Goal: Transaction & Acquisition: Purchase product/service

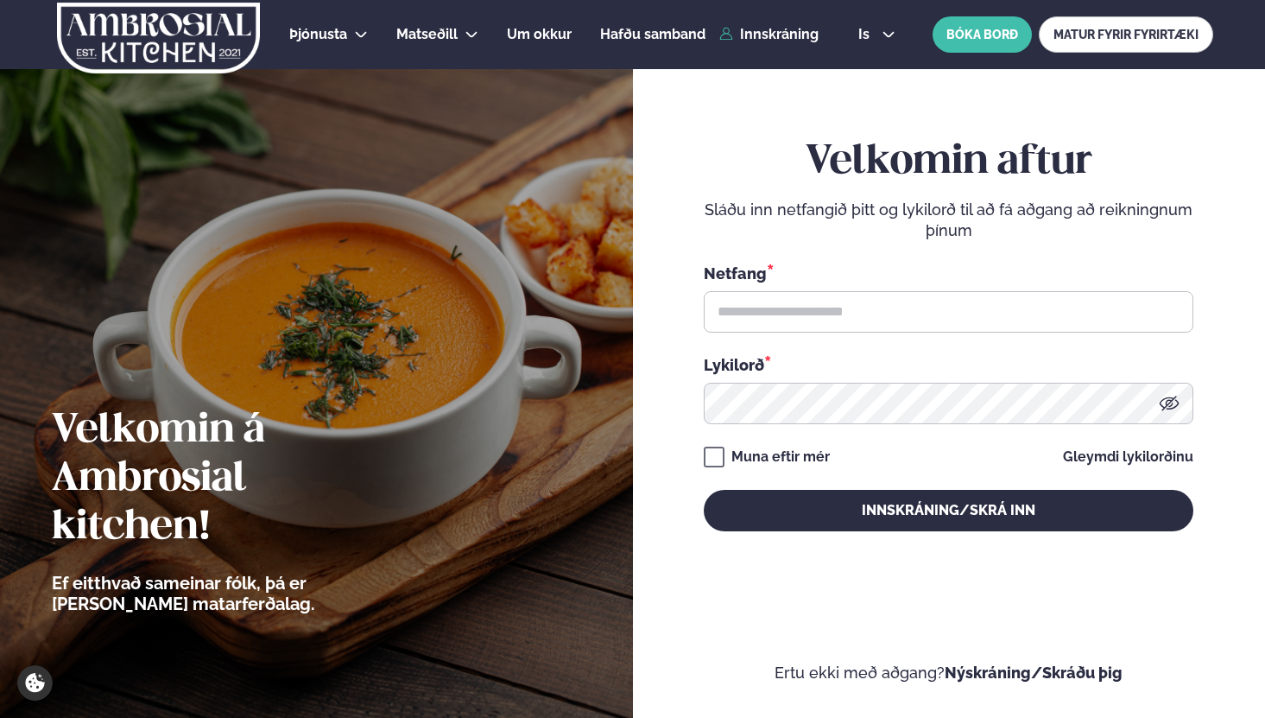
click at [816, 320] on input "text" at bounding box center [949, 311] width 490 height 41
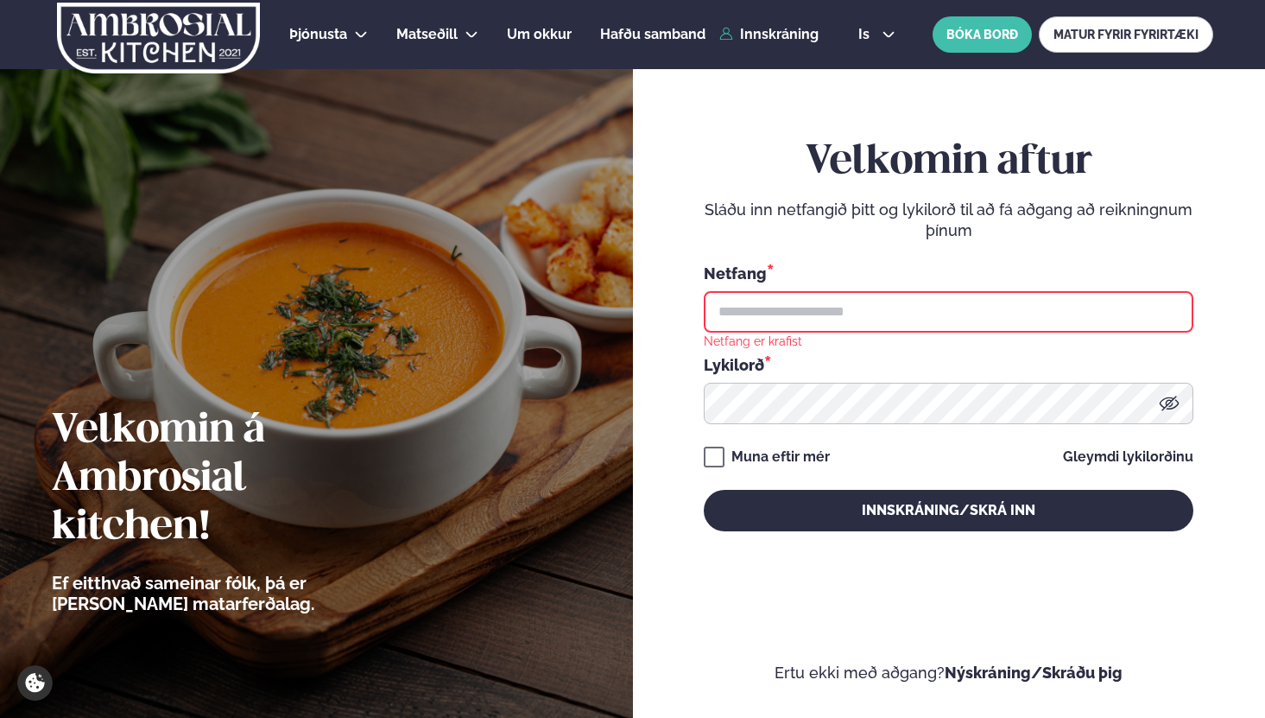
type input "**********"
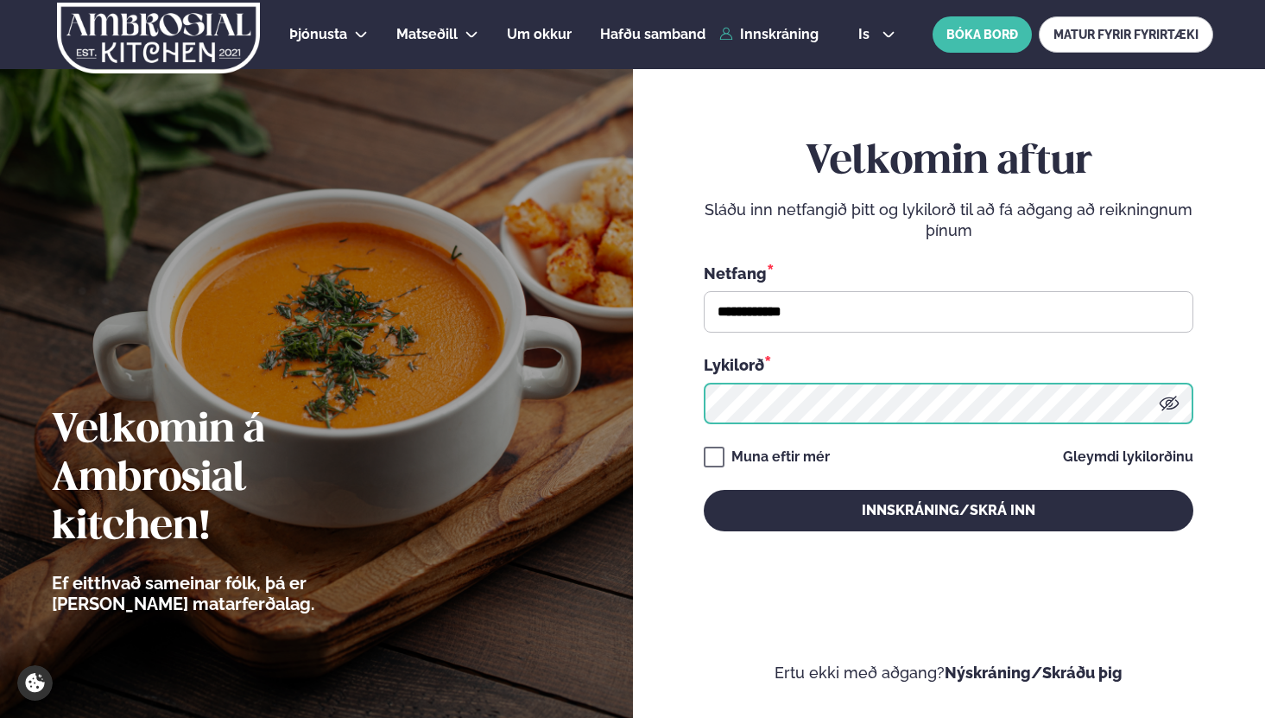
click at [704, 490] on button "Innskráning/Skrá inn" at bounding box center [949, 510] width 490 height 41
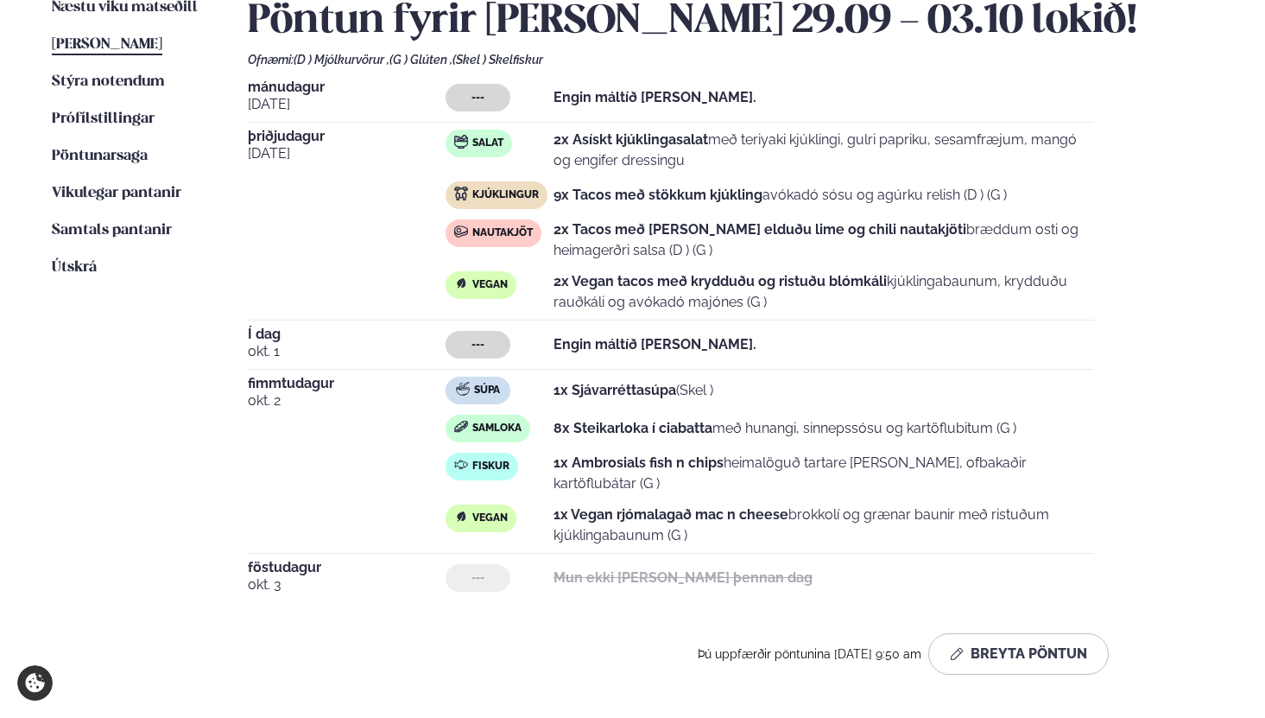
scroll to position [469, 0]
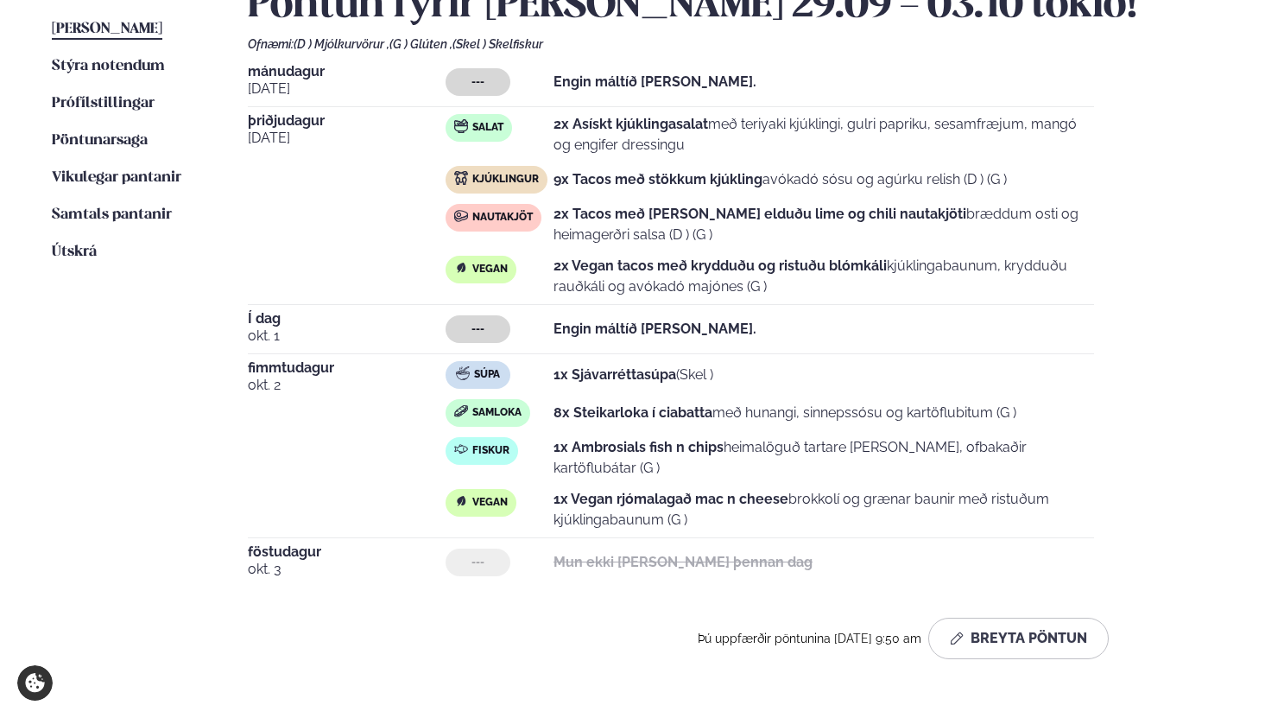
click at [483, 327] on span "---" at bounding box center [478, 329] width 13 height 14
drag, startPoint x: 474, startPoint y: 327, endPoint x: 547, endPoint y: 327, distance: 72.5
click at [547, 327] on div "---" at bounding box center [500, 329] width 108 height 28
click at [499, 326] on div "---" at bounding box center [478, 329] width 65 height 28
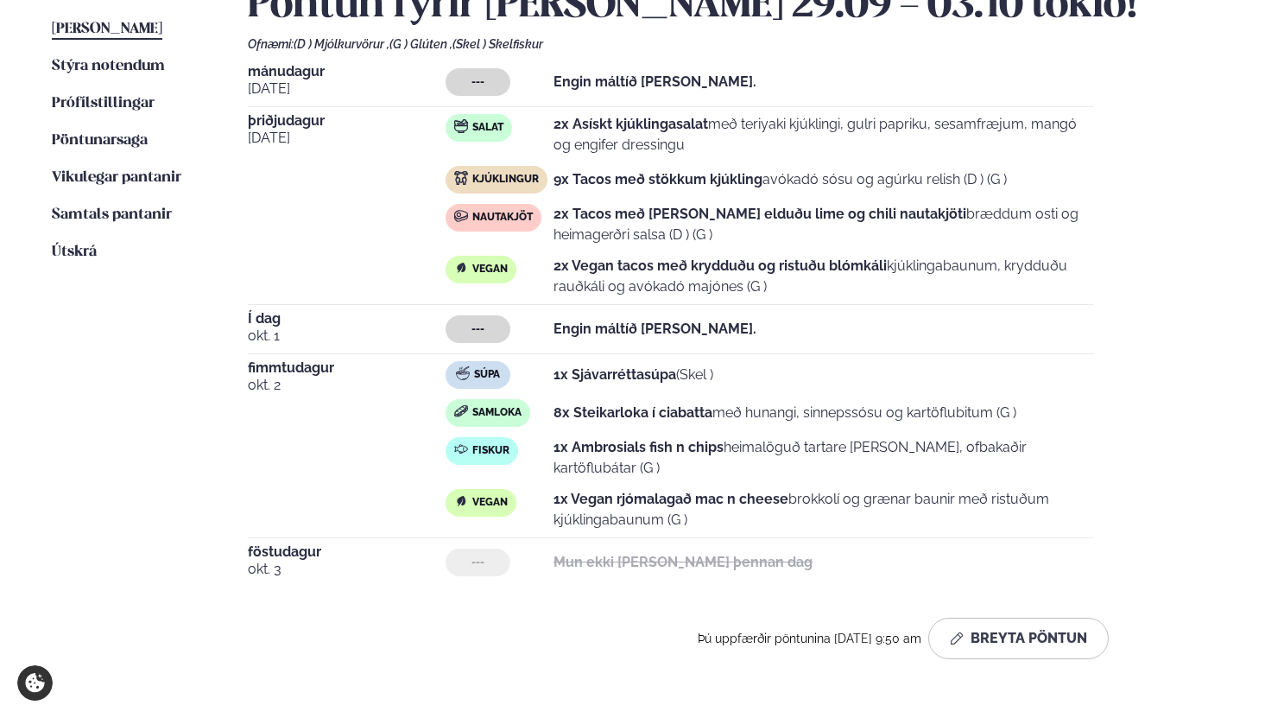
click at [574, 328] on strong "Engin máltíð [PERSON_NAME]." at bounding box center [655, 328] width 203 height 16
click at [684, 317] on div "--- Engin máltíð [PERSON_NAME]." at bounding box center [770, 329] width 649 height 28
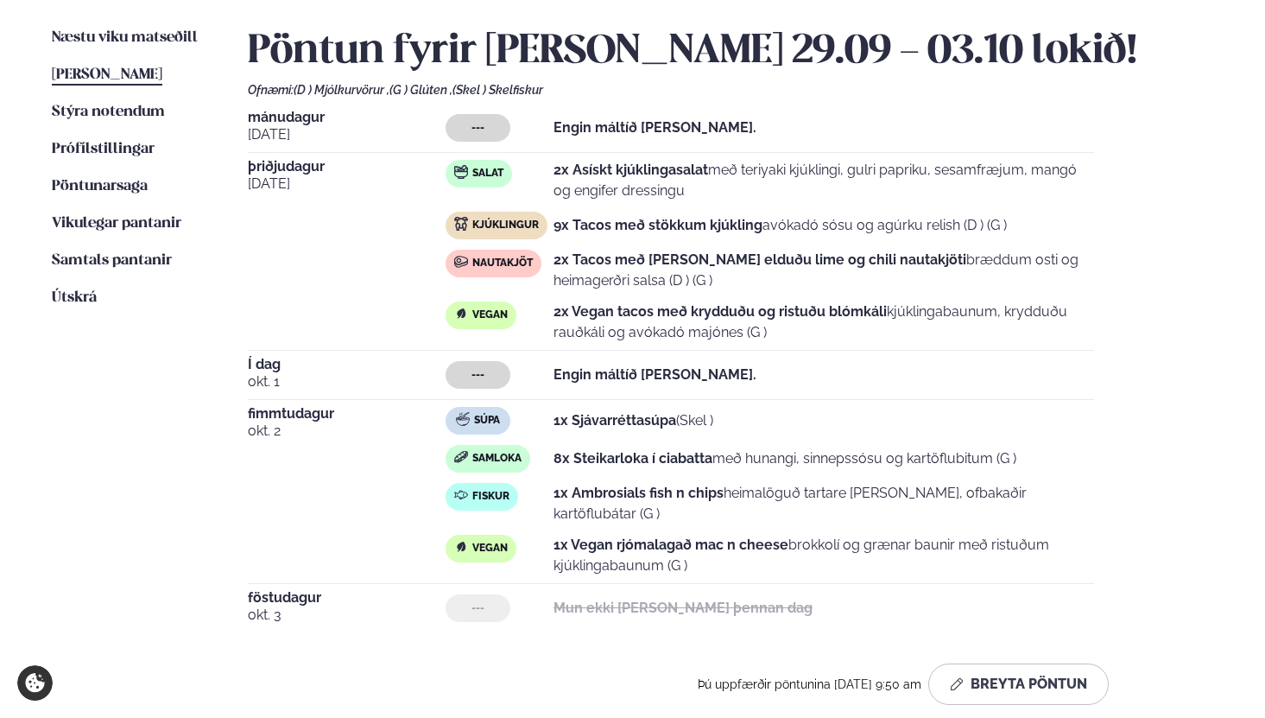
scroll to position [409, 0]
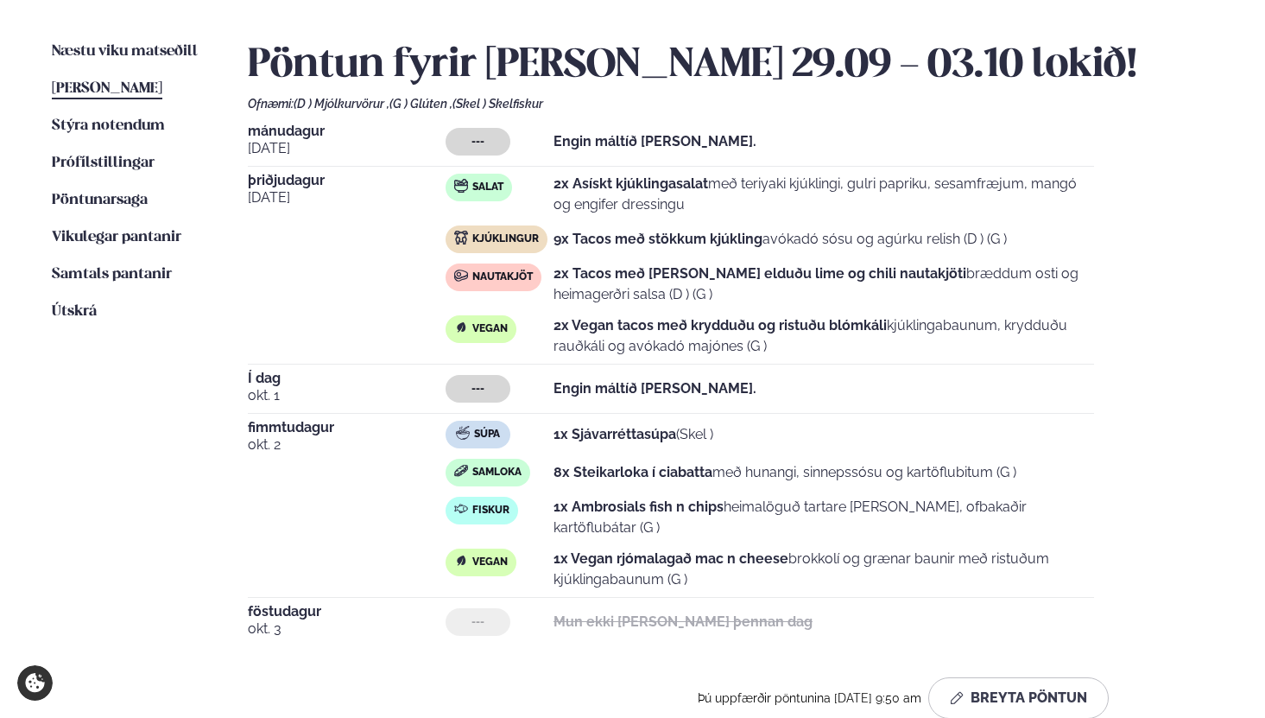
click at [639, 333] on strong "2x Vegan tacos með krydduðu og ristuðu blómkáli" at bounding box center [720, 325] width 333 height 16
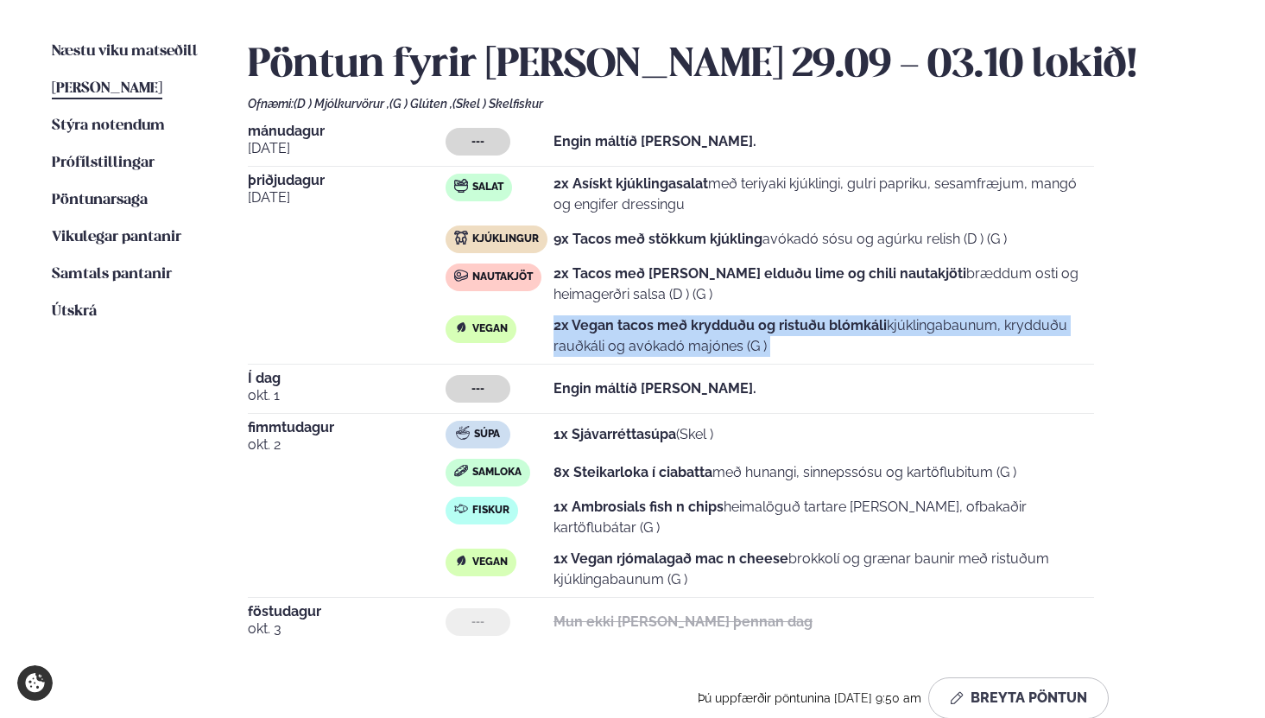
click at [639, 333] on strong "2x Vegan tacos með krydduðu og ristuðu blómkáli" at bounding box center [720, 325] width 333 height 16
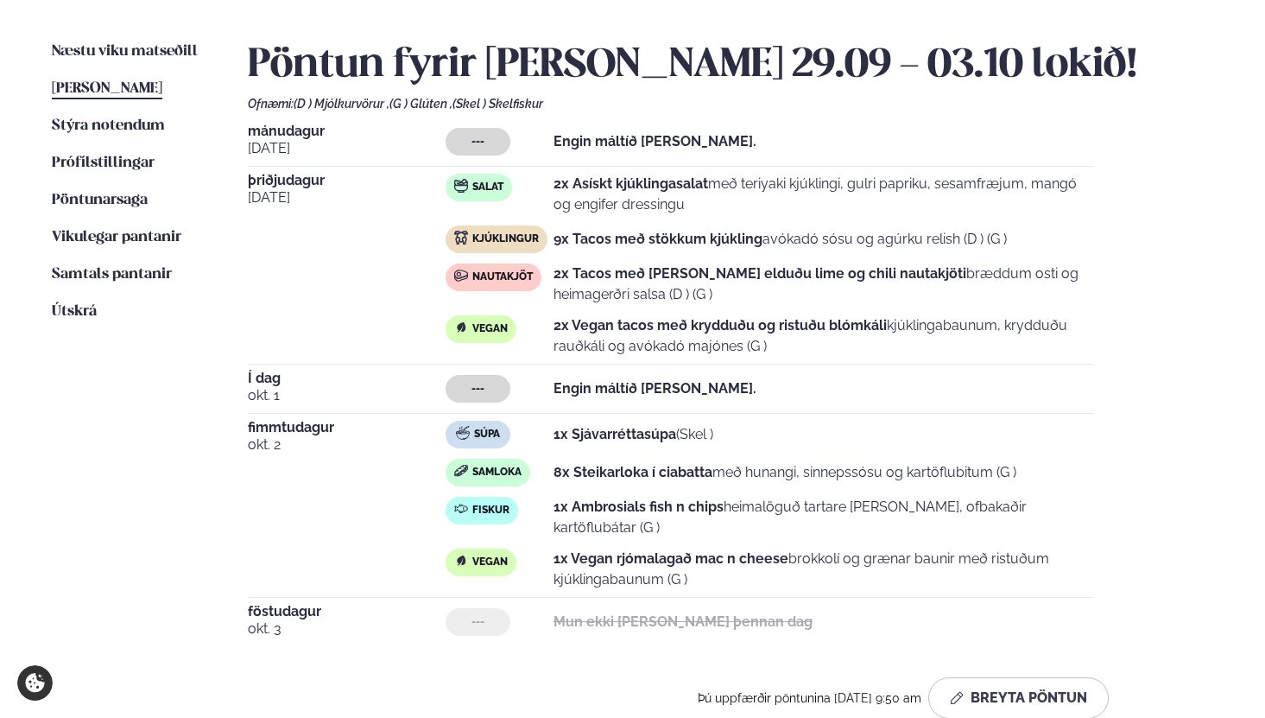
click at [733, 336] on p "2x Vegan tacos með krydduðu og ristuðu blómkáli kjúklingabaunum, krydduðu rauðk…" at bounding box center [824, 335] width 541 height 41
click at [730, 331] on strong "2x Vegan tacos með krydduðu og ristuðu blómkáli" at bounding box center [720, 325] width 333 height 16
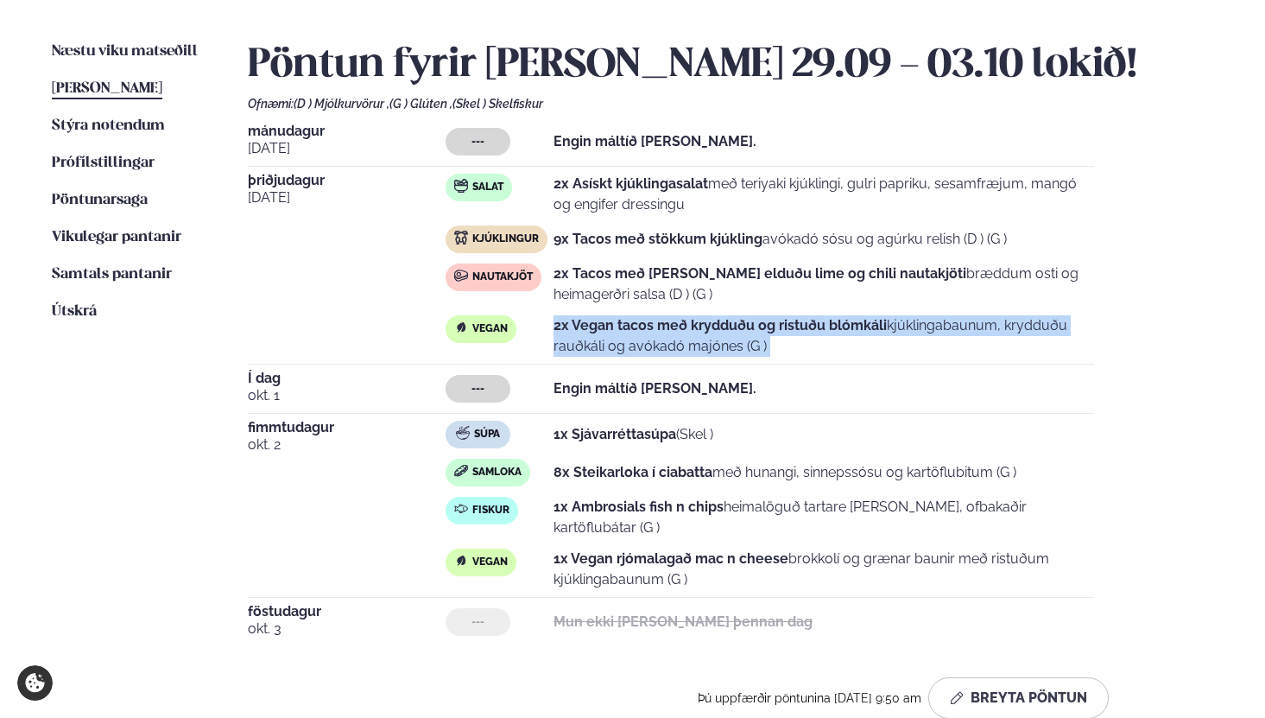
click at [730, 331] on strong "2x Vegan tacos með krydduðu og ristuðu blómkáli" at bounding box center [720, 325] width 333 height 16
click at [675, 326] on strong "2x Vegan tacos með krydduðu og ristuðu blómkáli" at bounding box center [720, 325] width 333 height 16
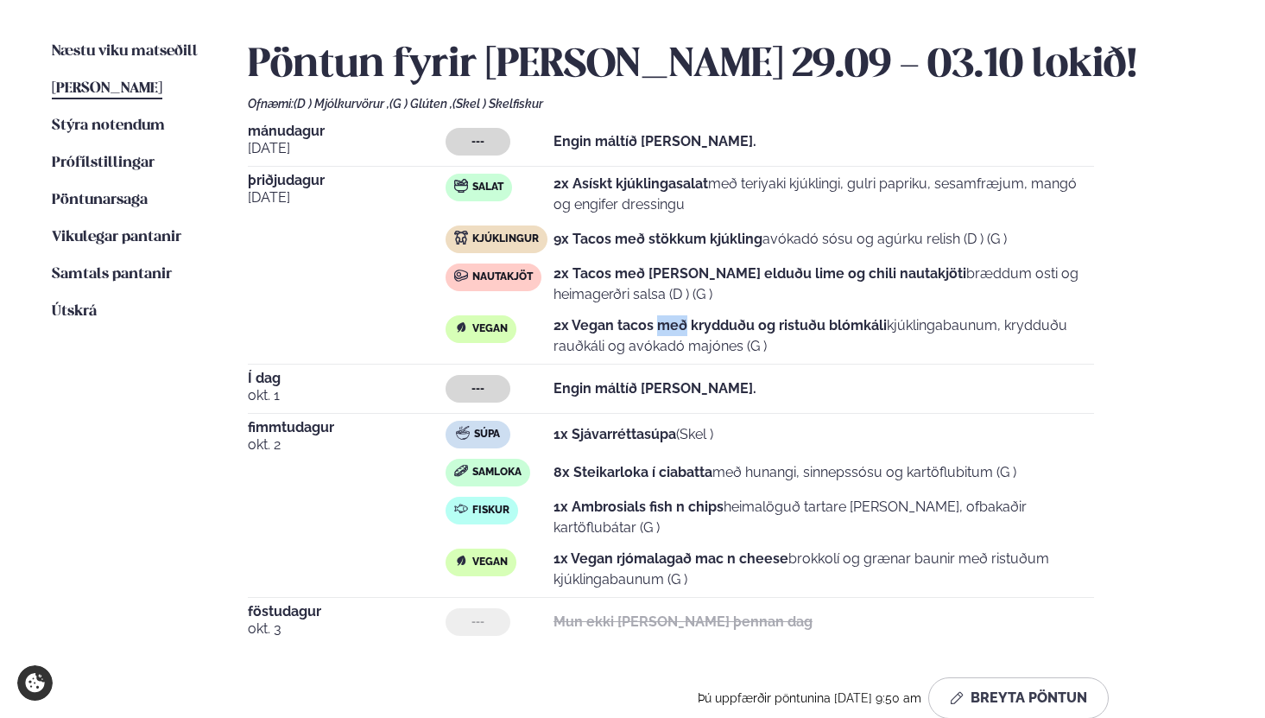
click at [675, 326] on strong "2x Vegan tacos með krydduðu og ristuðu blómkáli" at bounding box center [720, 325] width 333 height 16
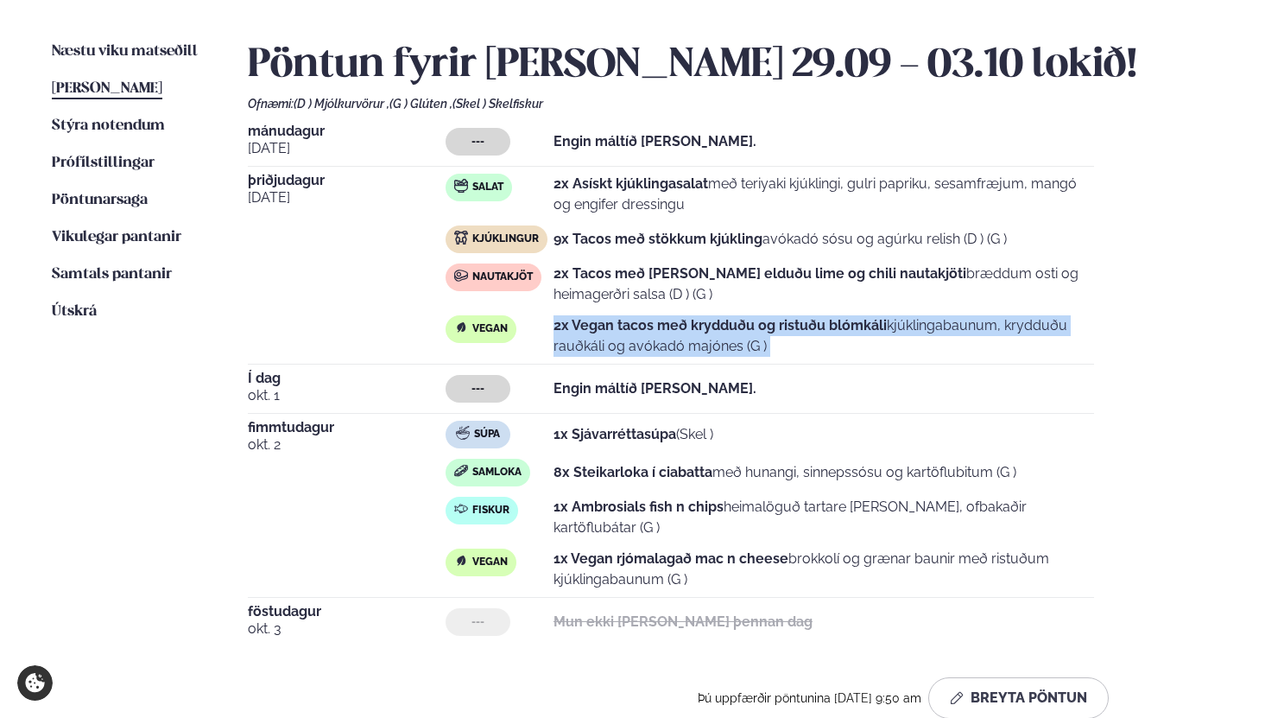
click at [675, 326] on strong "2x Vegan tacos með krydduðu og ristuðu blómkáli" at bounding box center [720, 325] width 333 height 16
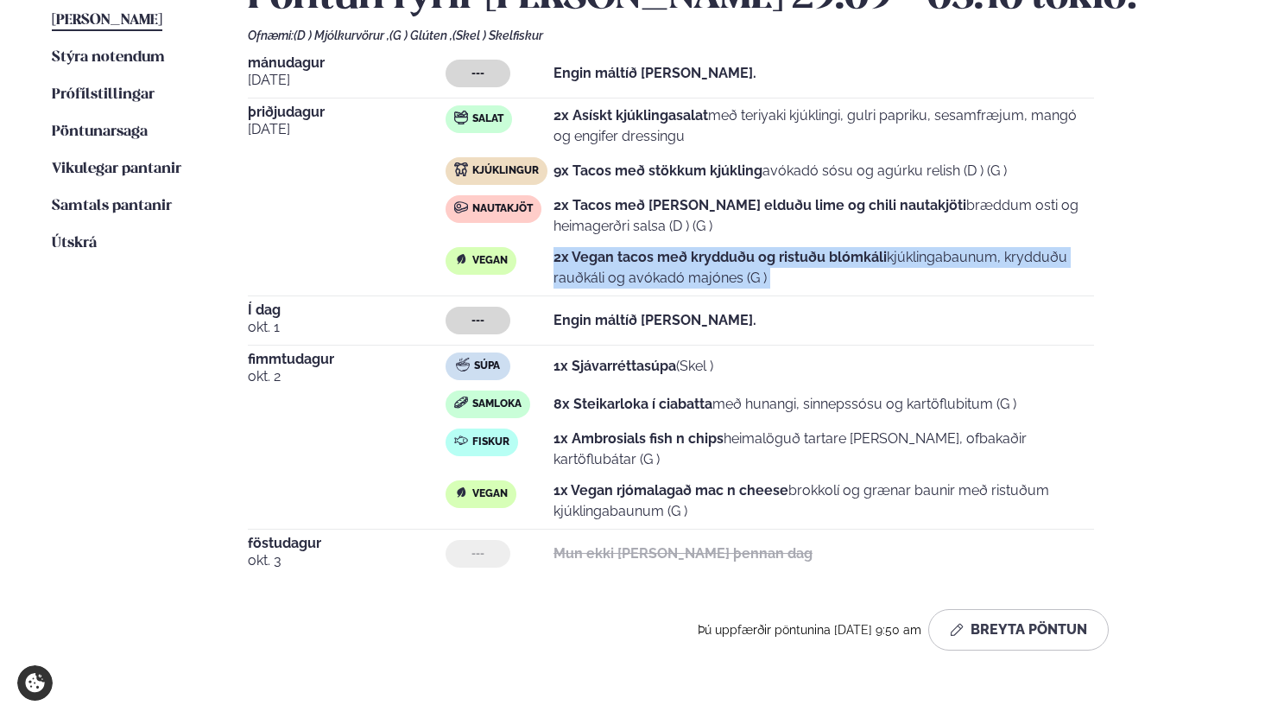
scroll to position [479, 0]
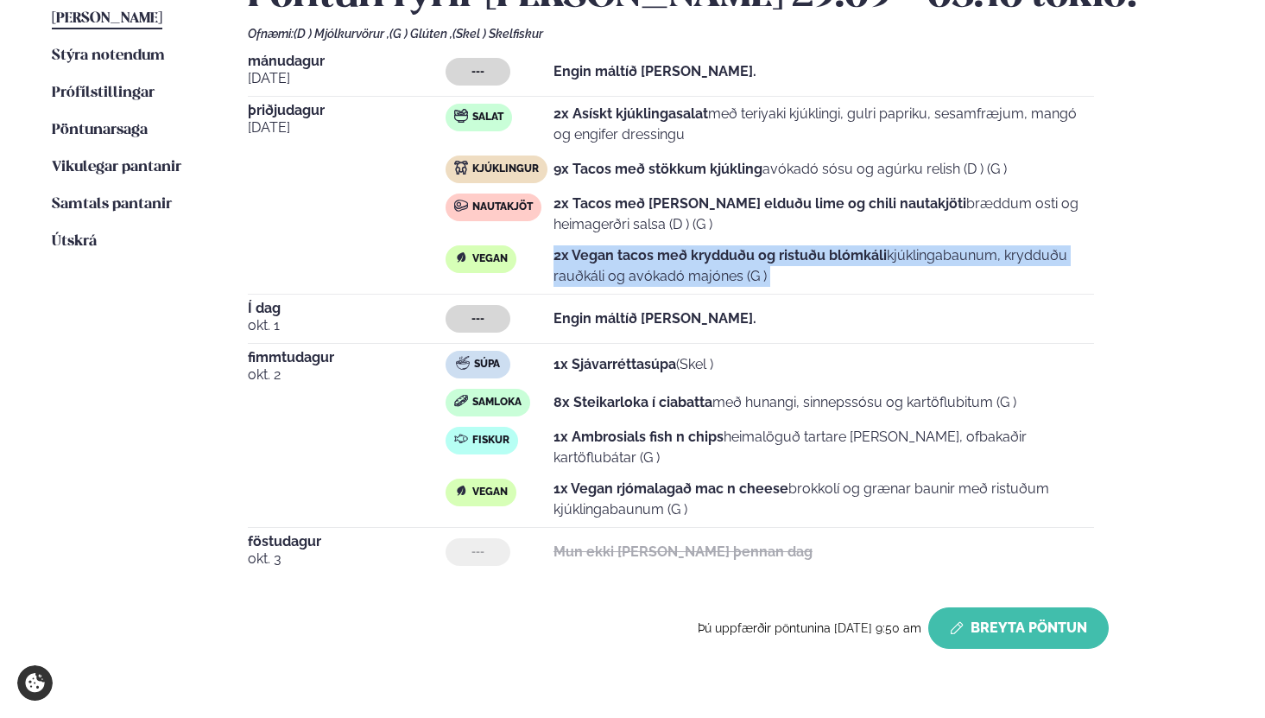
click at [961, 624] on icon "button" at bounding box center [959, 625] width 3 height 3
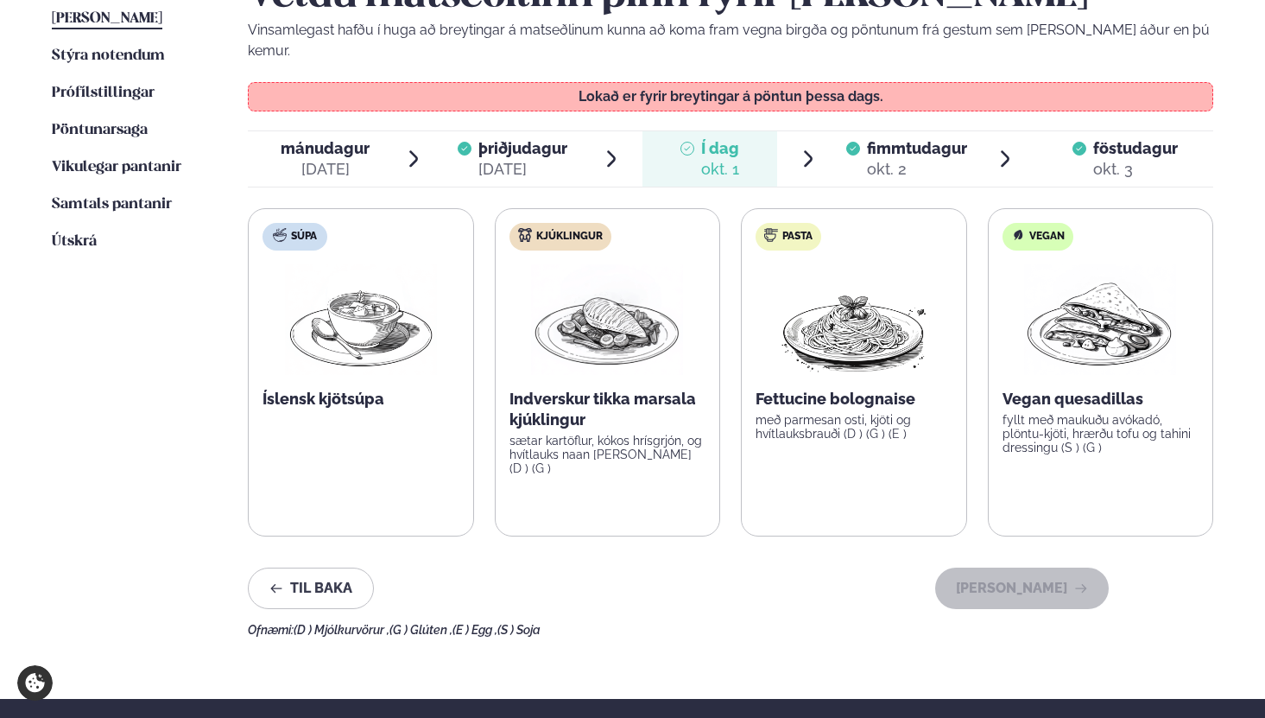
click at [889, 159] on div "okt. 2" at bounding box center [917, 169] width 100 height 21
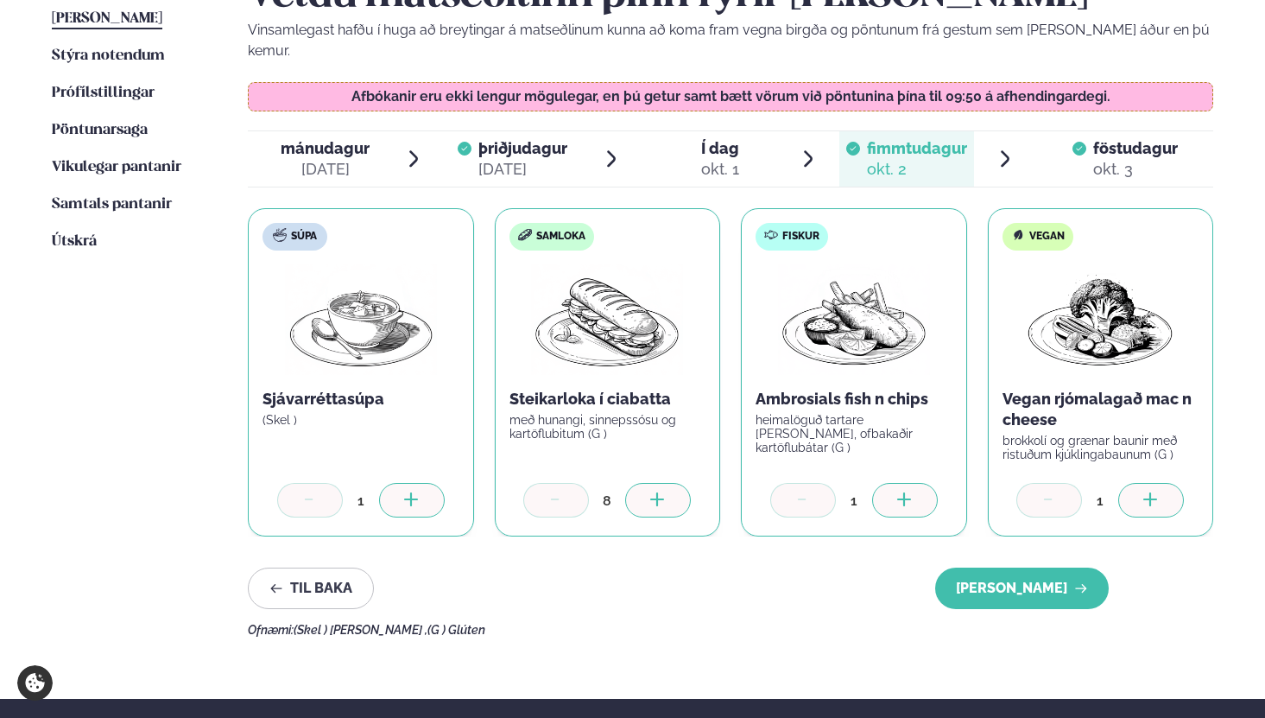
click at [664, 492] on icon at bounding box center [657, 500] width 17 height 17
click at [432, 483] on div at bounding box center [412, 500] width 66 height 35
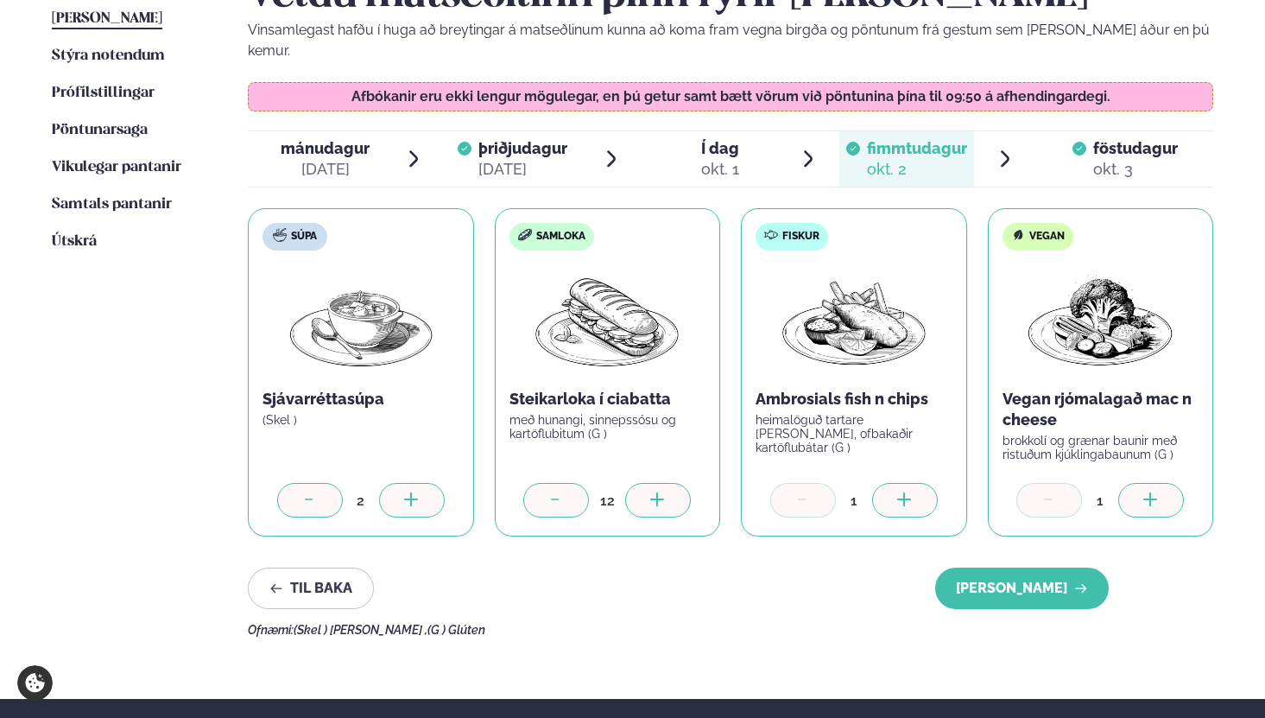
click at [895, 483] on div at bounding box center [905, 500] width 66 height 35
click at [1144, 498] on icon at bounding box center [1151, 499] width 14 height 2
click at [1166, 483] on div at bounding box center [1151, 500] width 66 height 35
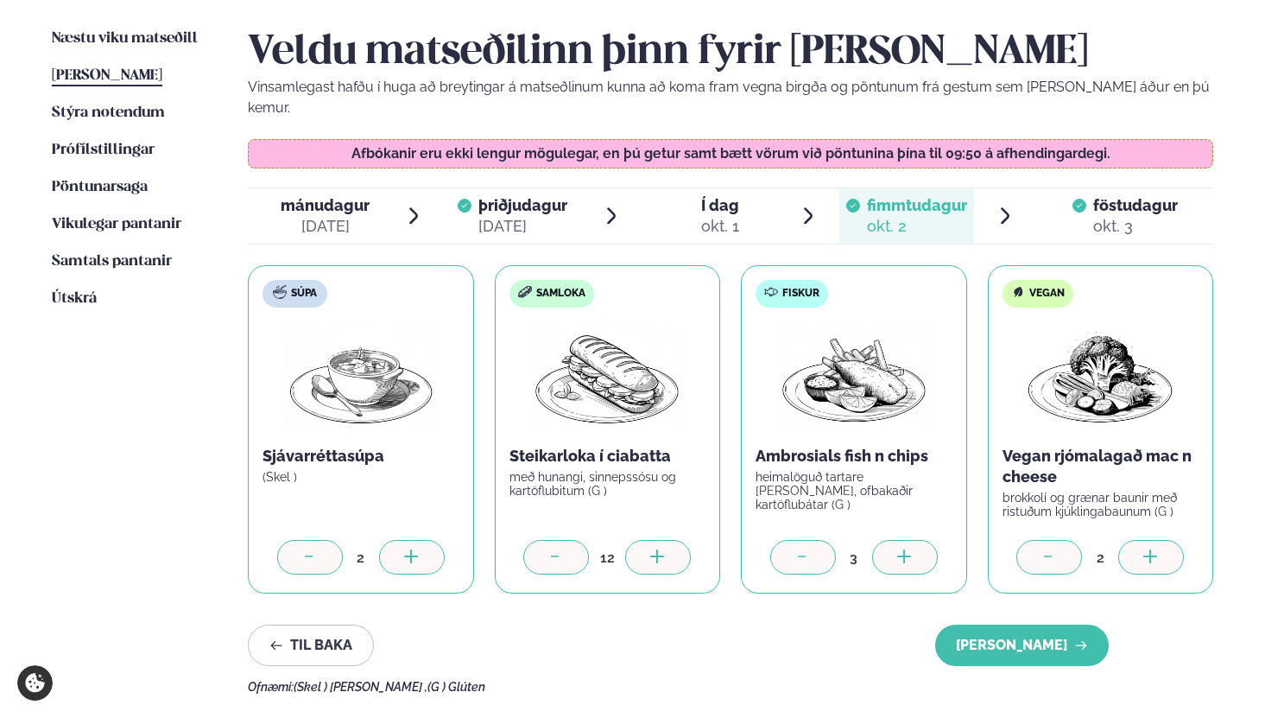
scroll to position [424, 0]
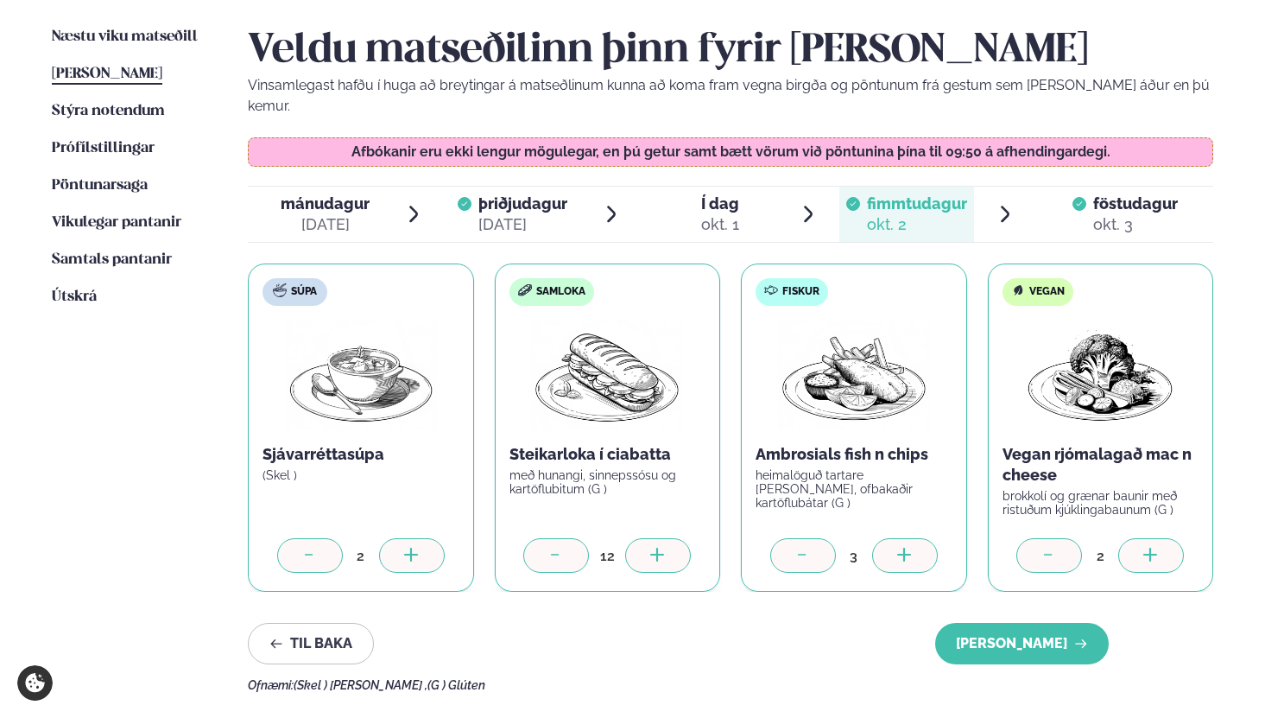
click at [1117, 194] on span "föstudagur" at bounding box center [1135, 203] width 85 height 18
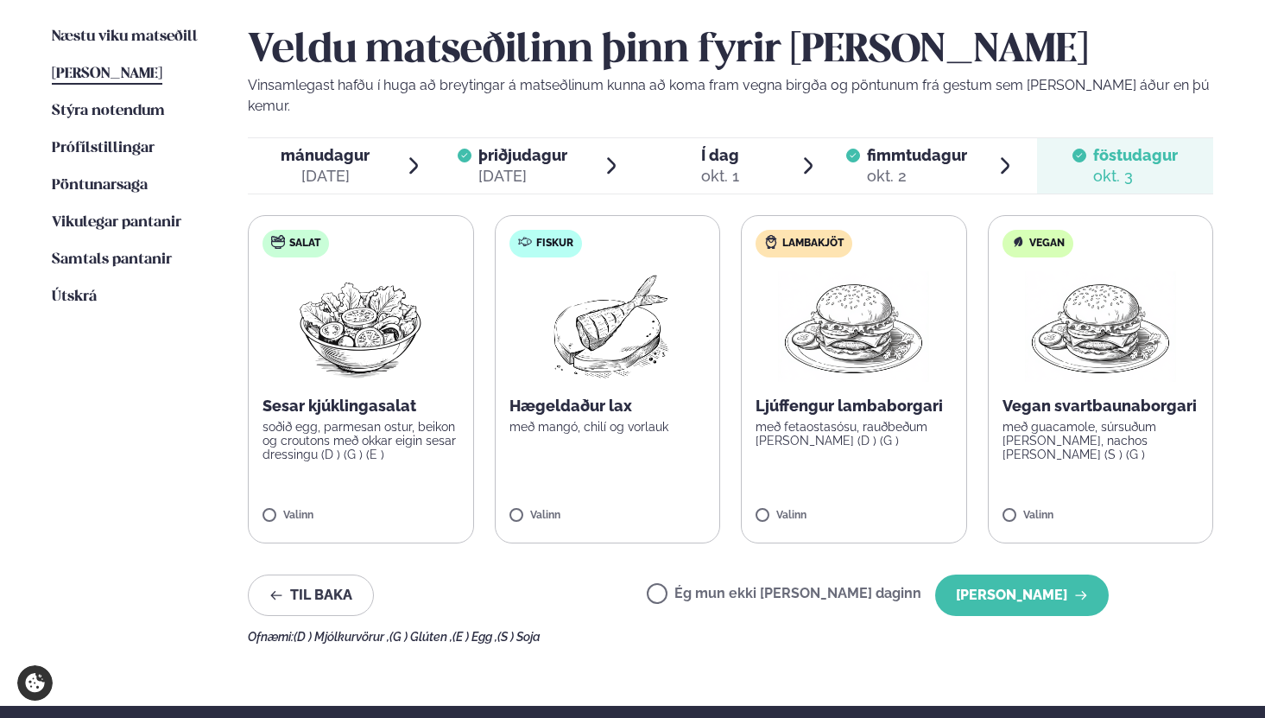
click at [914, 146] on span "fimmtudagur" at bounding box center [917, 155] width 100 height 18
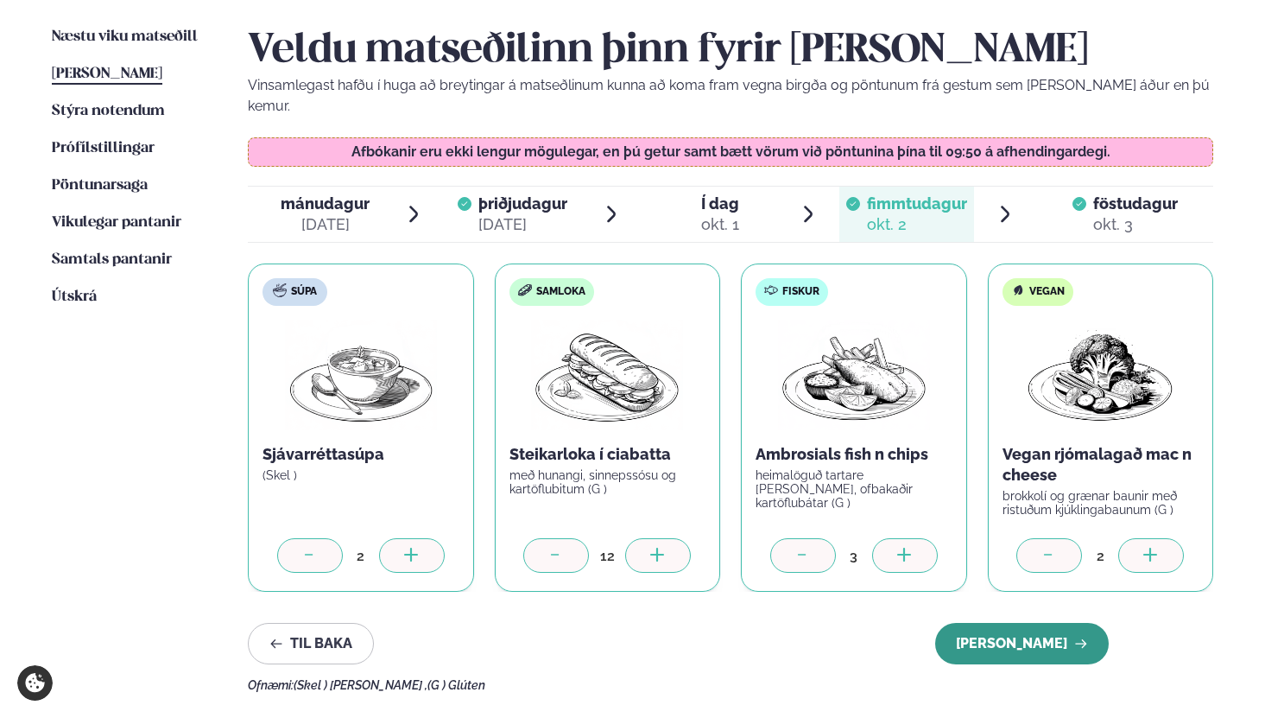
click at [1010, 624] on button "[PERSON_NAME]" at bounding box center [1022, 643] width 174 height 41
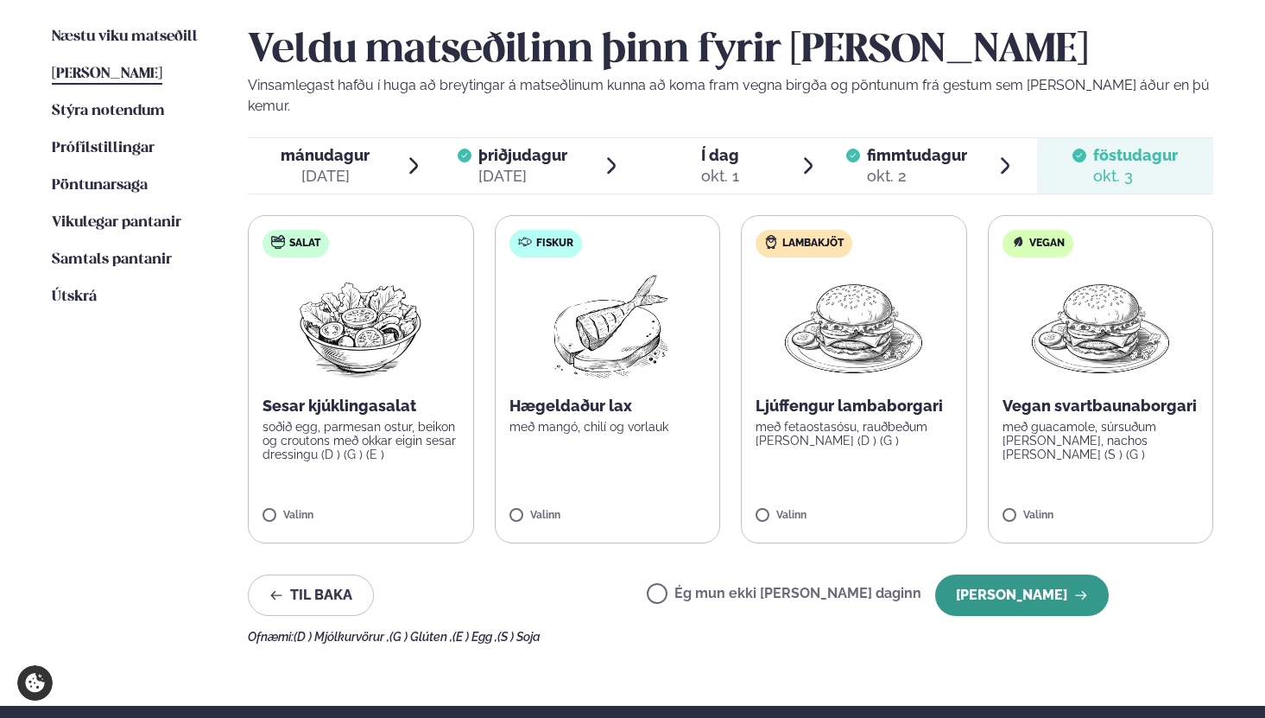
click at [1030, 586] on button "[PERSON_NAME]" at bounding box center [1022, 594] width 174 height 41
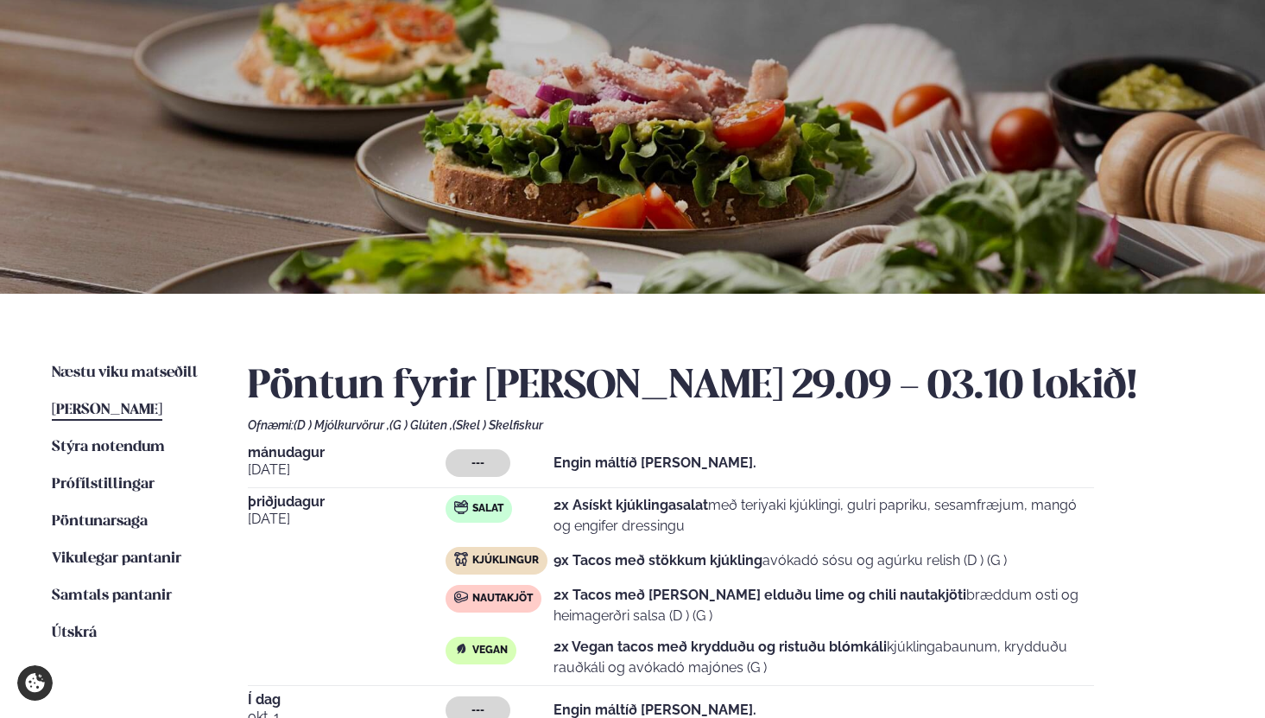
scroll to position [0, 0]
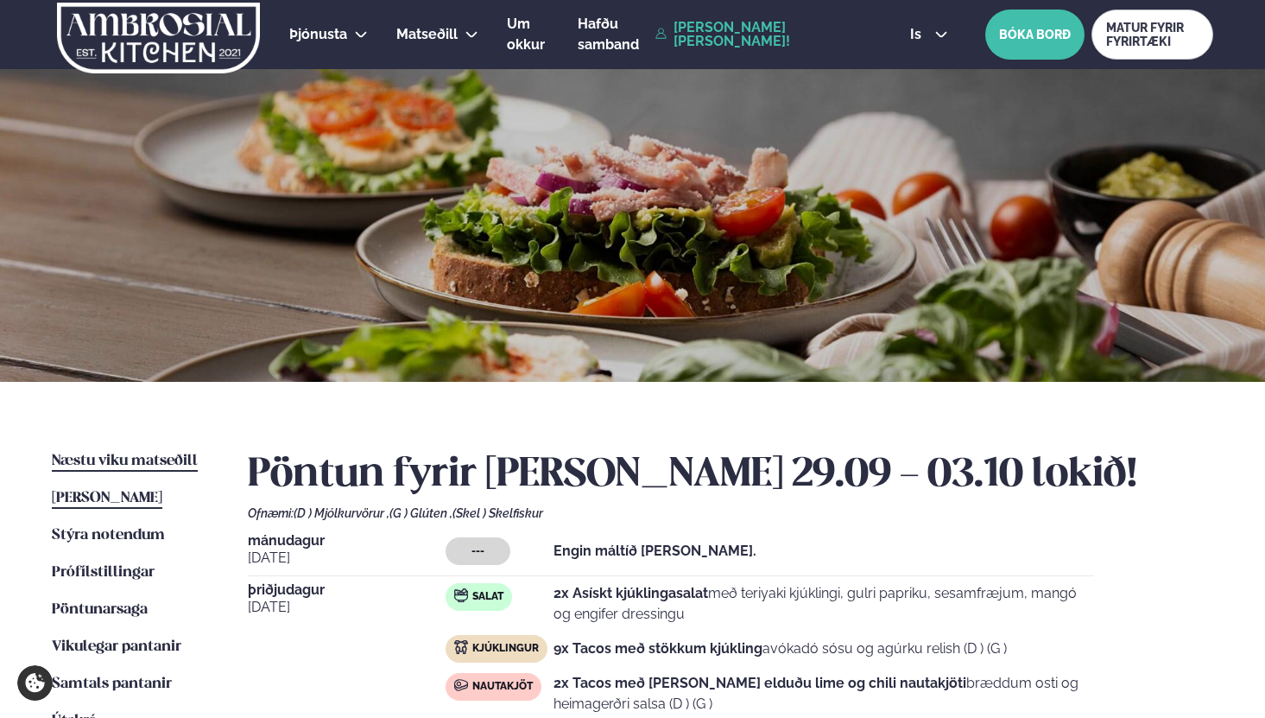
click at [149, 464] on span "Næstu viku matseðill" at bounding box center [125, 460] width 146 height 15
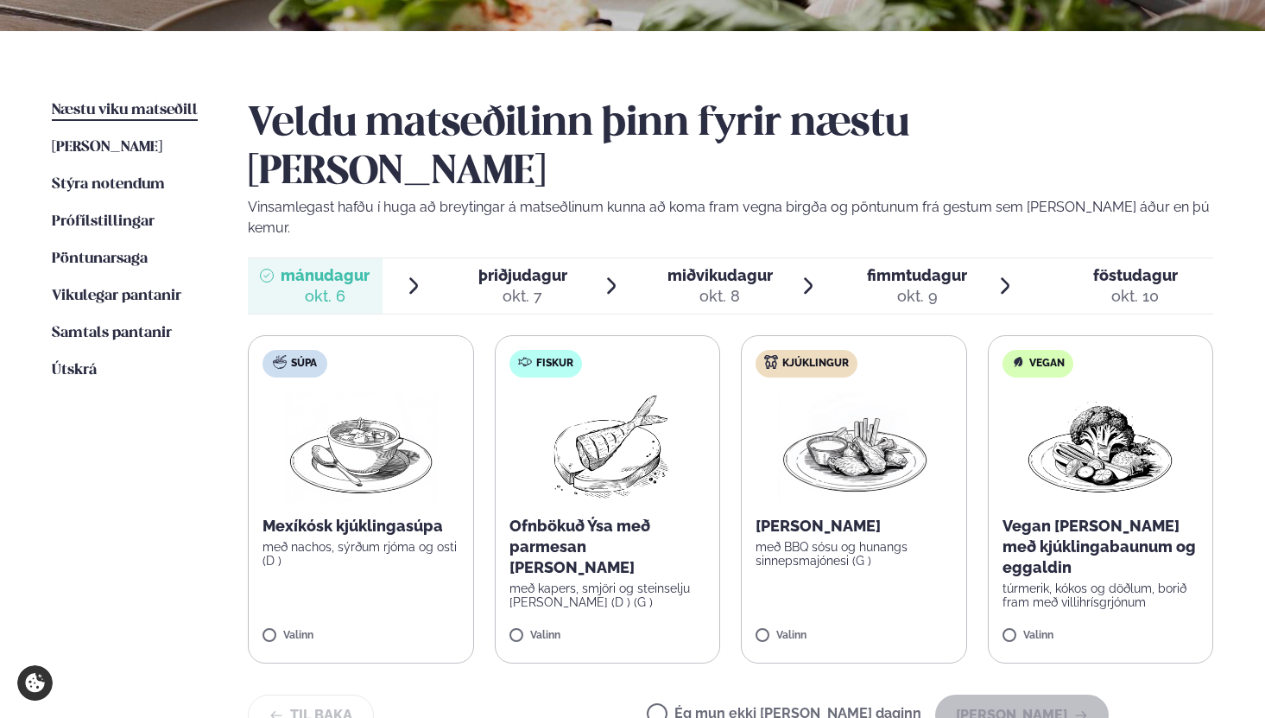
scroll to position [352, 0]
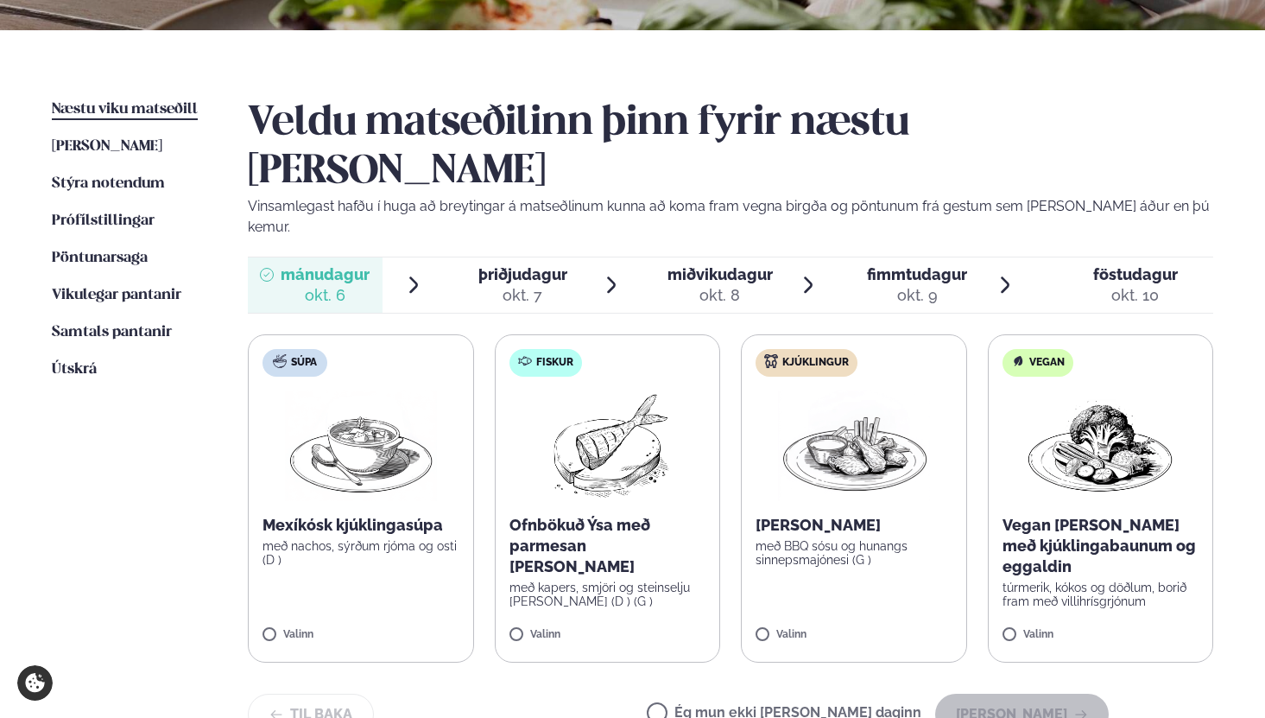
click at [487, 257] on span "þriðjudagur þri. [DATE]" at bounding box center [512, 284] width 135 height 55
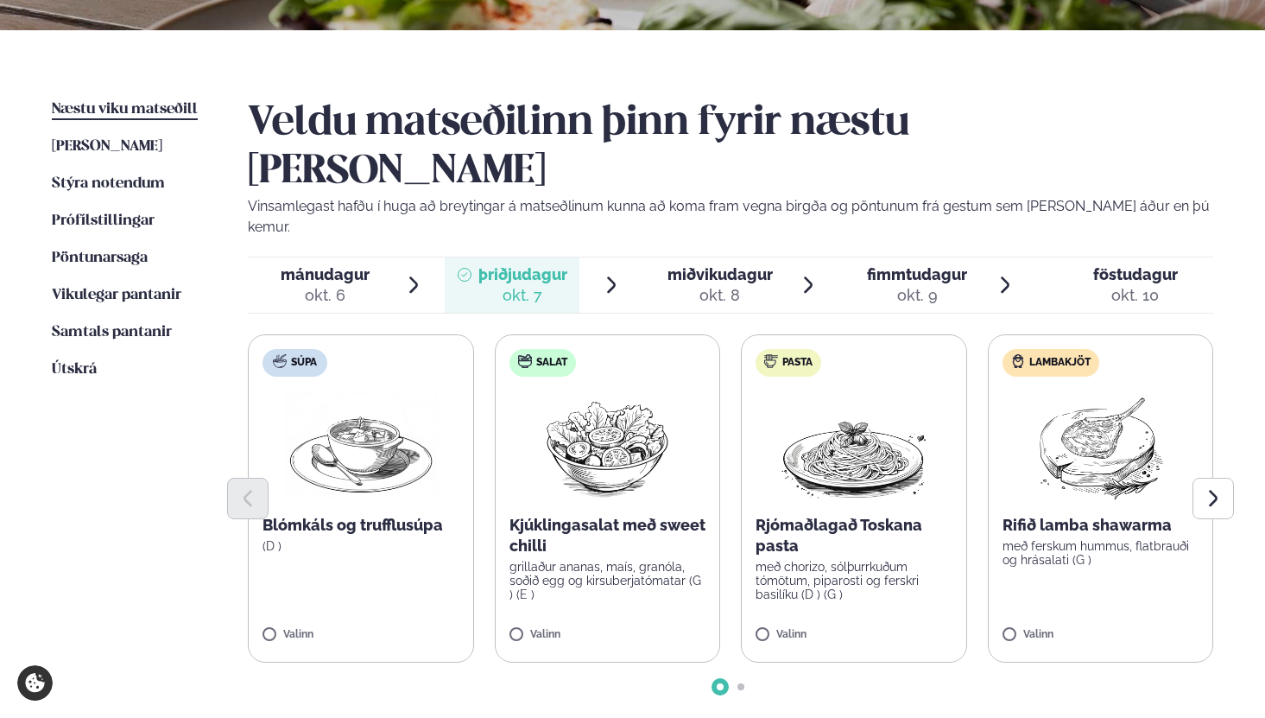
click at [311, 265] on span "mánudagur" at bounding box center [325, 274] width 89 height 18
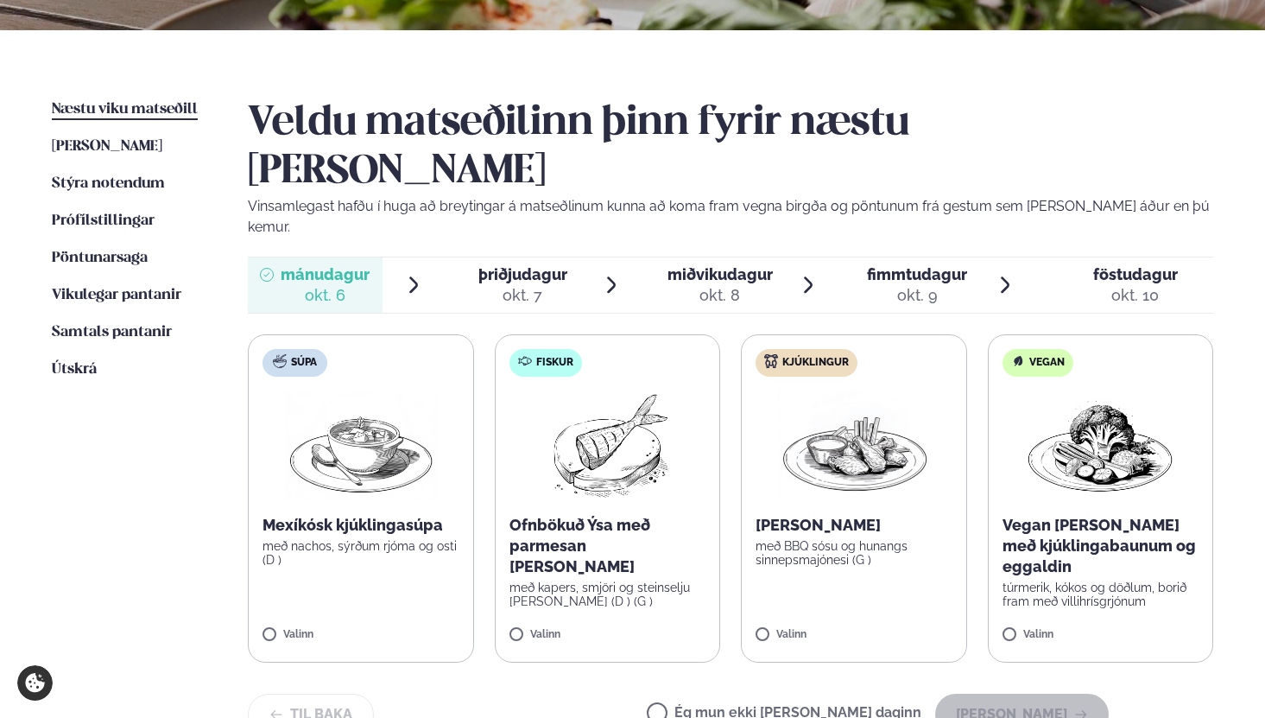
click at [744, 285] on div "okt. 8" at bounding box center [720, 295] width 105 height 21
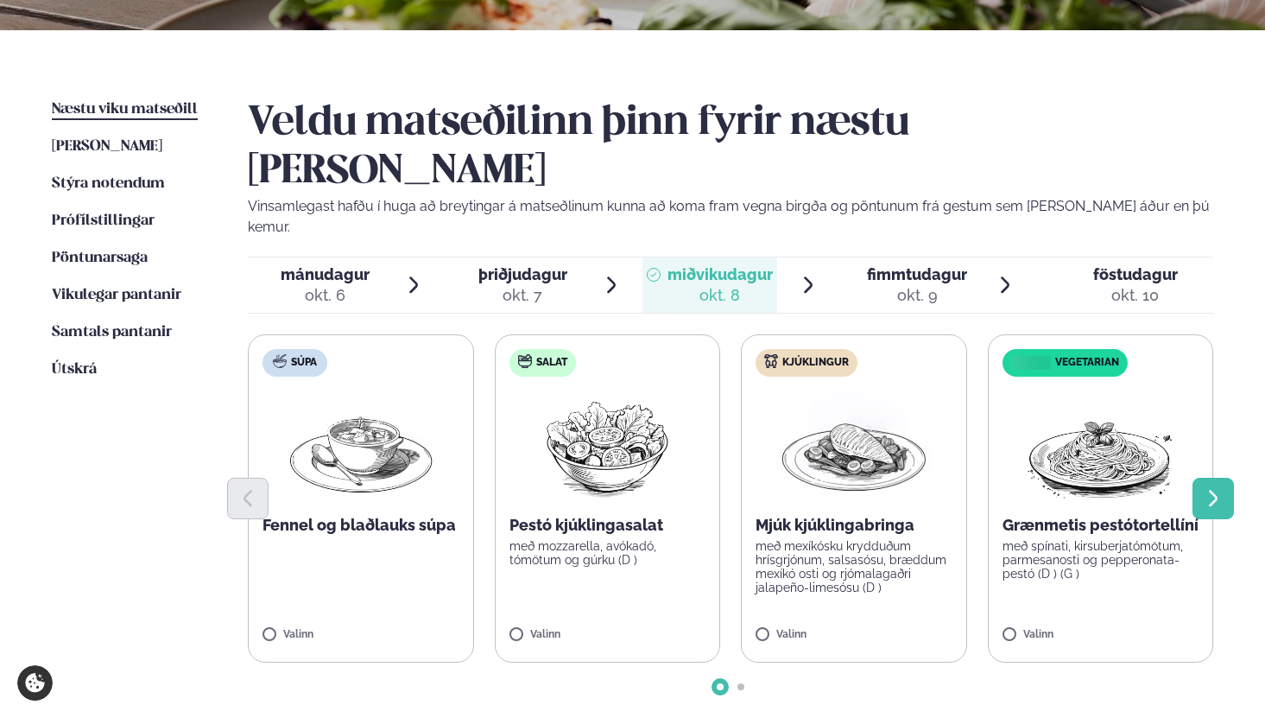
click at [1214, 478] on button "Next slide" at bounding box center [1213, 498] width 41 height 41
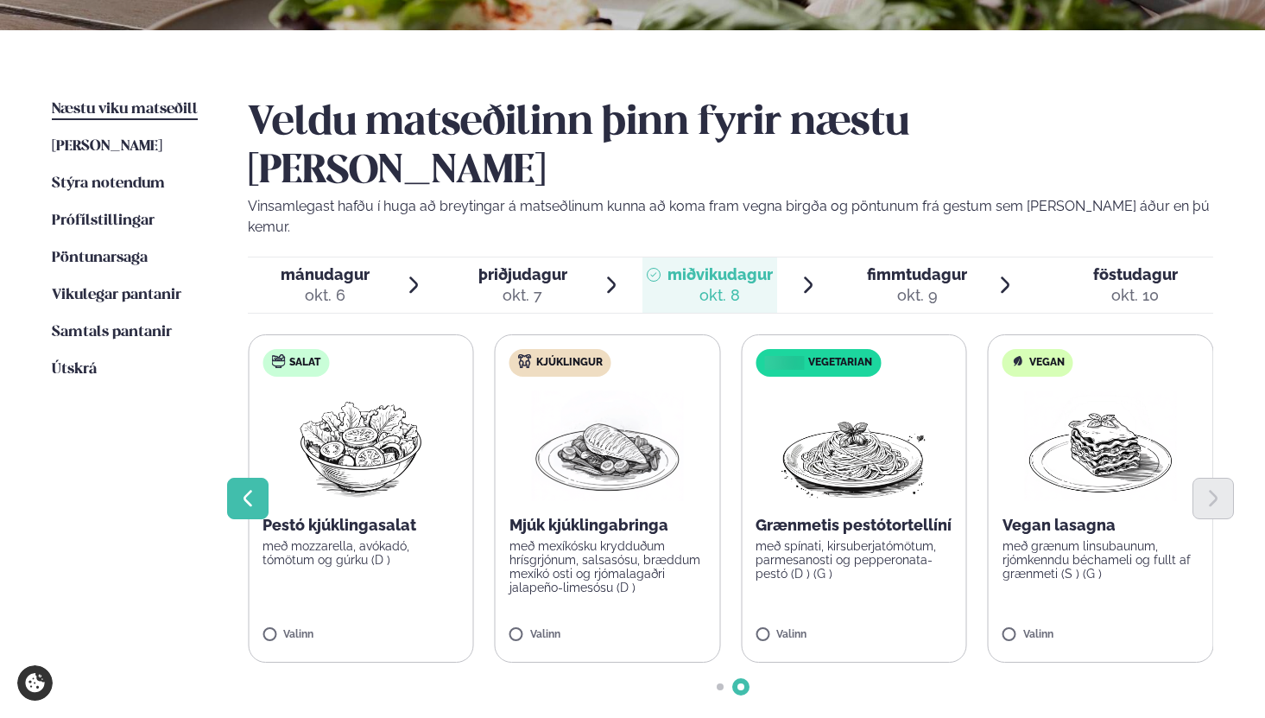
click at [232, 478] on button "Previous slide" at bounding box center [247, 498] width 41 height 41
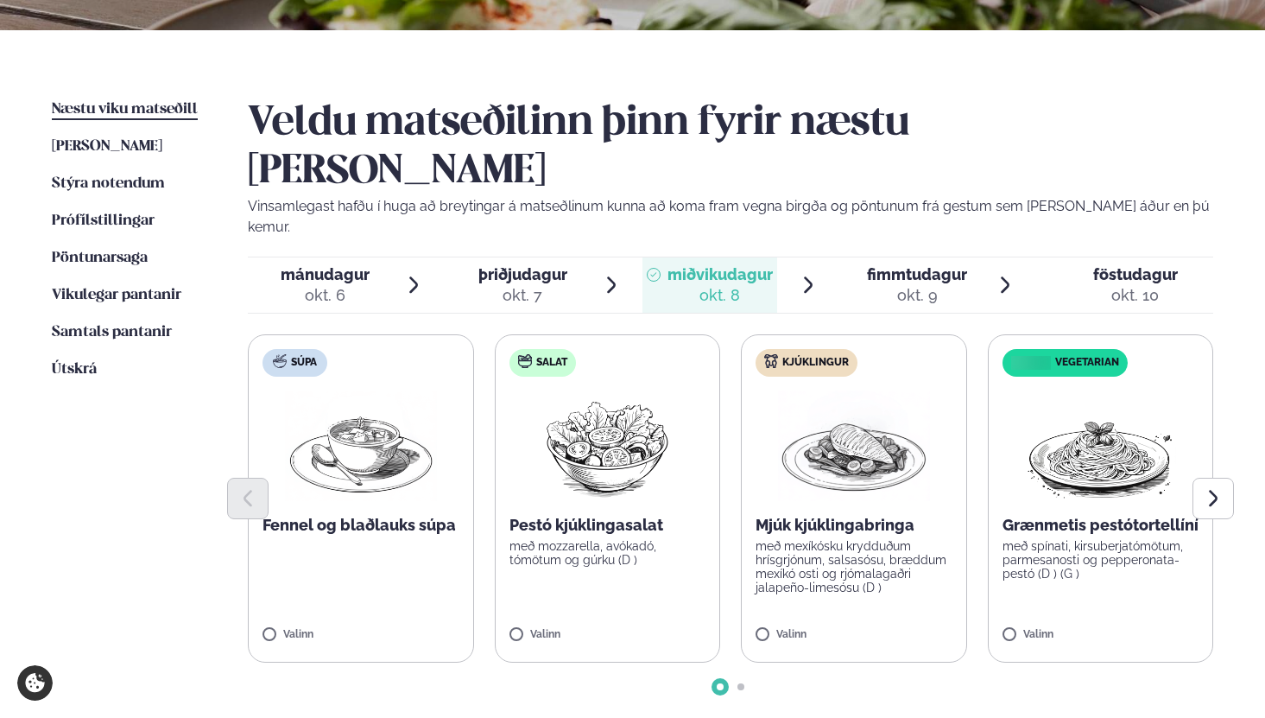
click at [871, 285] on div "okt. 9" at bounding box center [917, 295] width 100 height 21
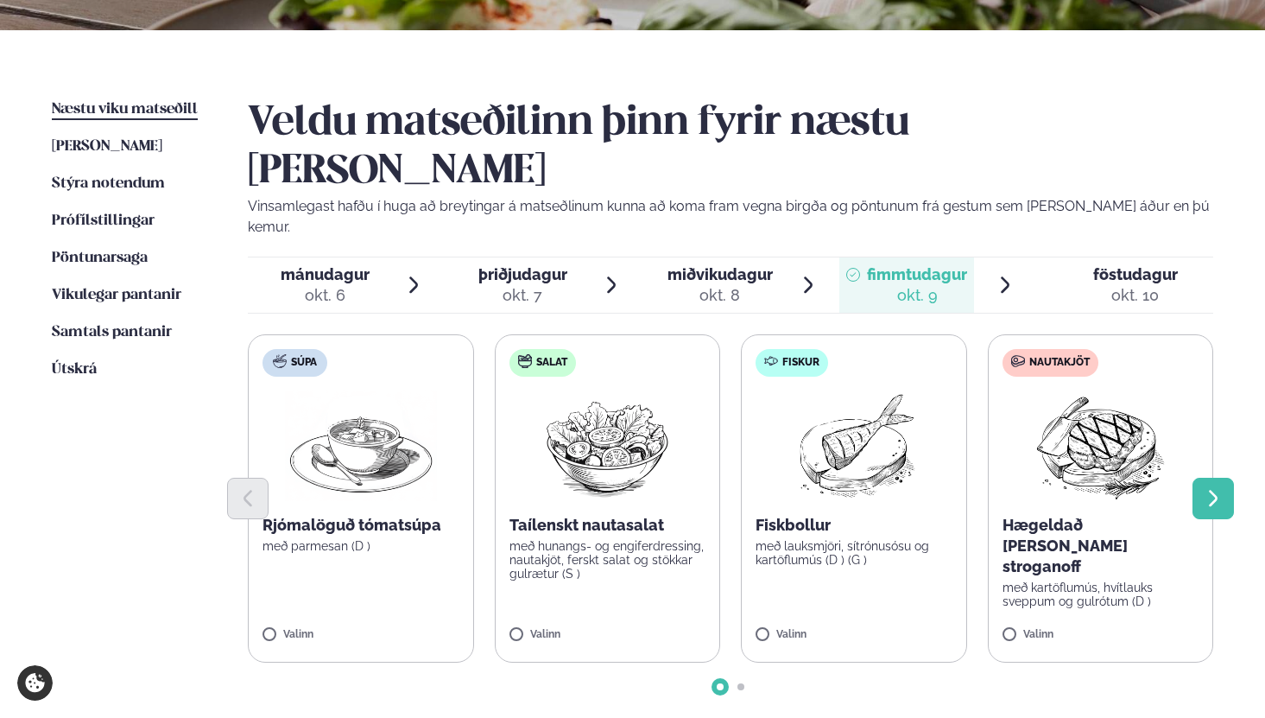
click at [1218, 488] on icon "Next slide" at bounding box center [1213, 498] width 21 height 21
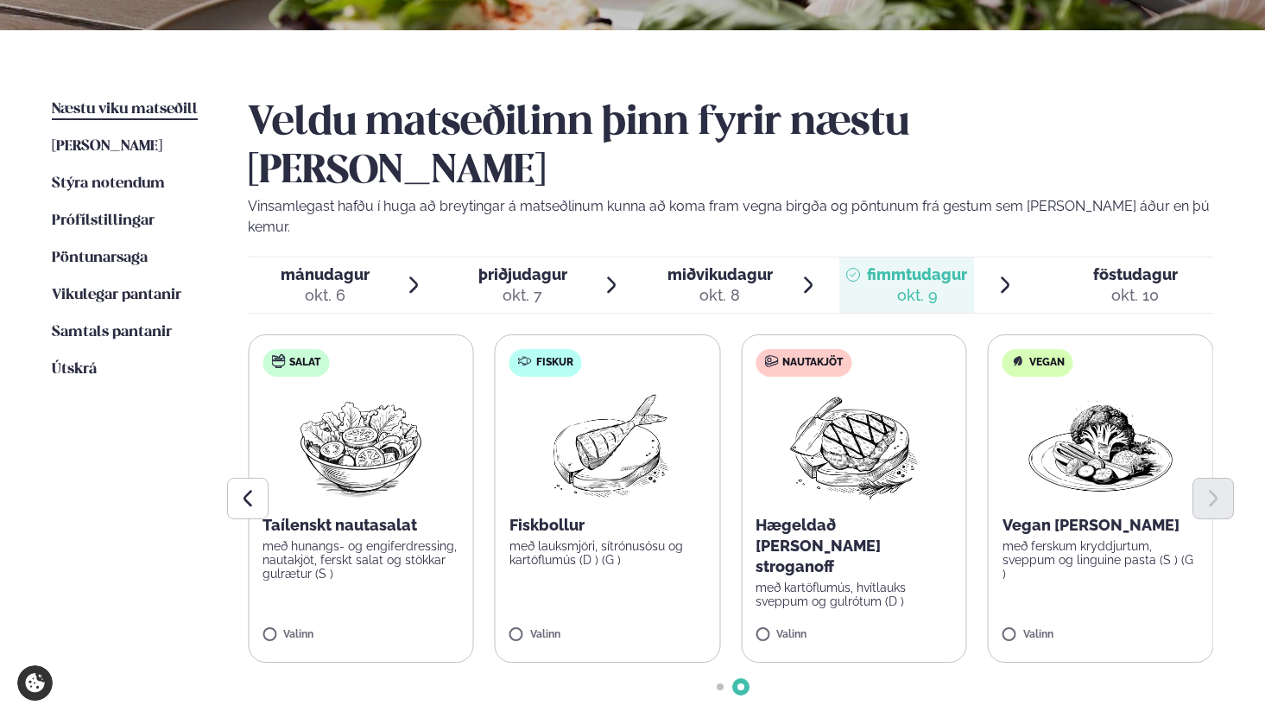
click at [1156, 285] on div "okt. 10" at bounding box center [1135, 295] width 85 height 21
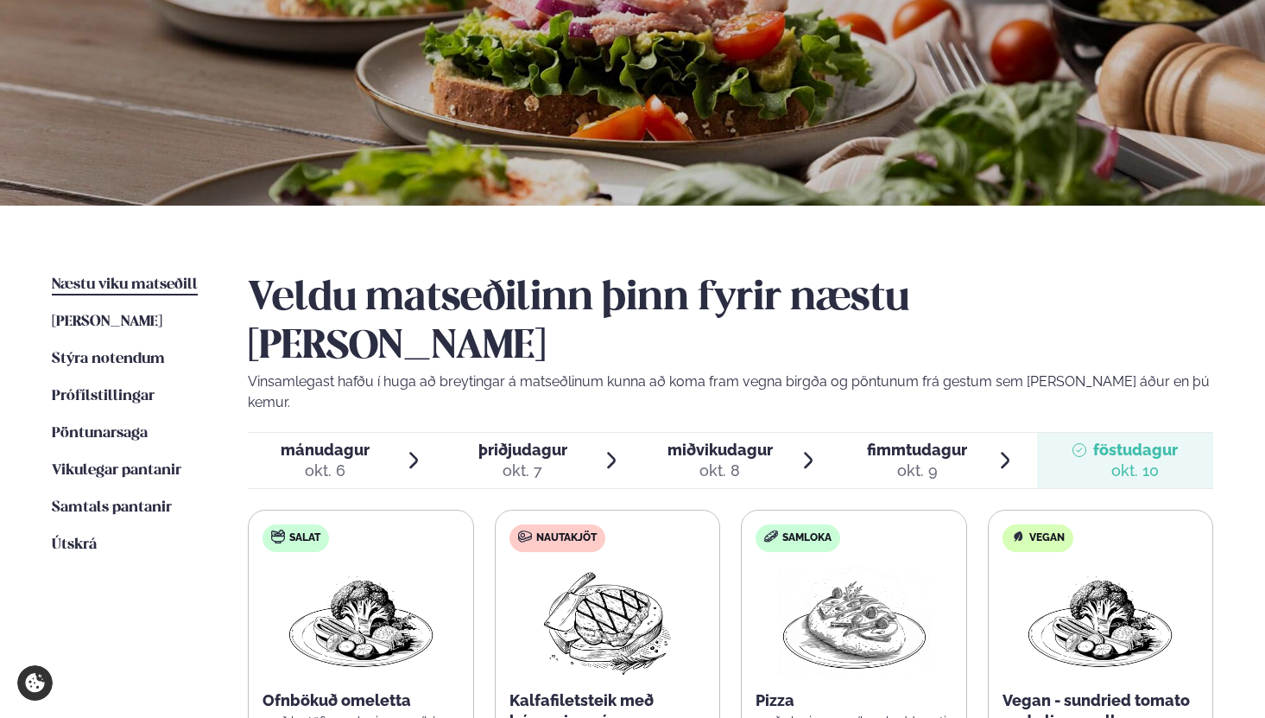
scroll to position [137, 0]
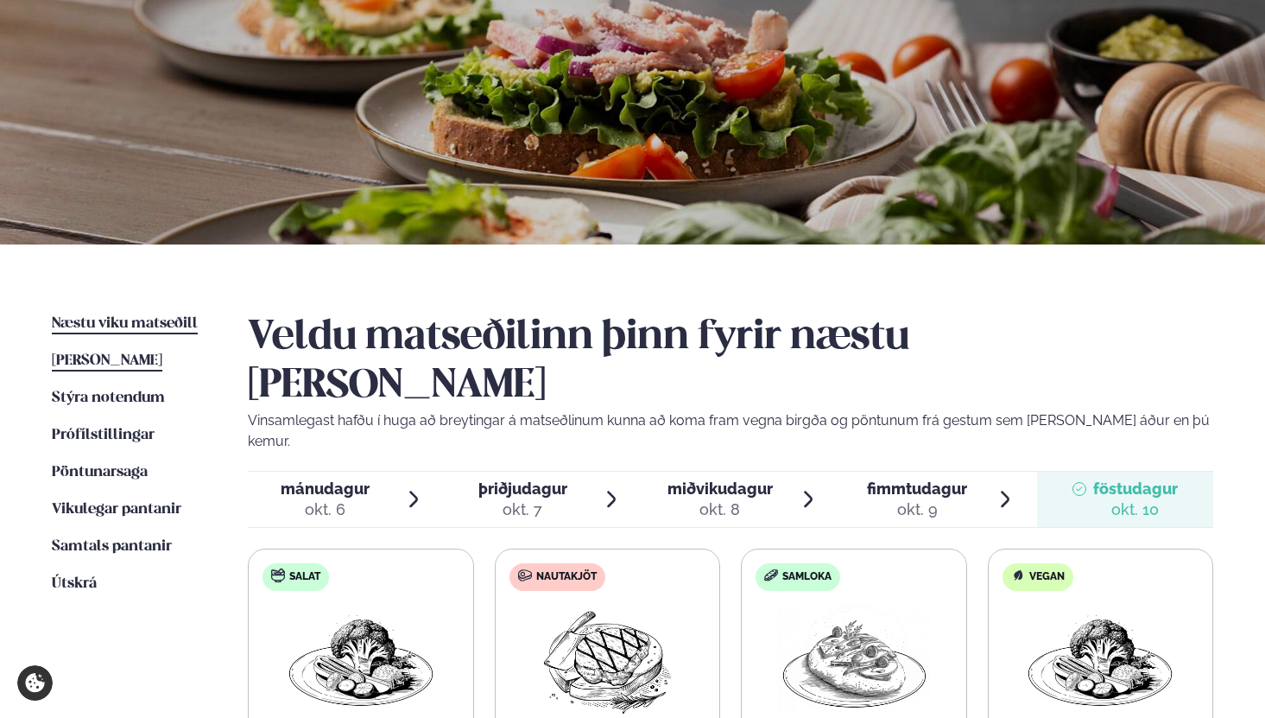
click at [162, 359] on span "[PERSON_NAME]" at bounding box center [107, 360] width 111 height 15
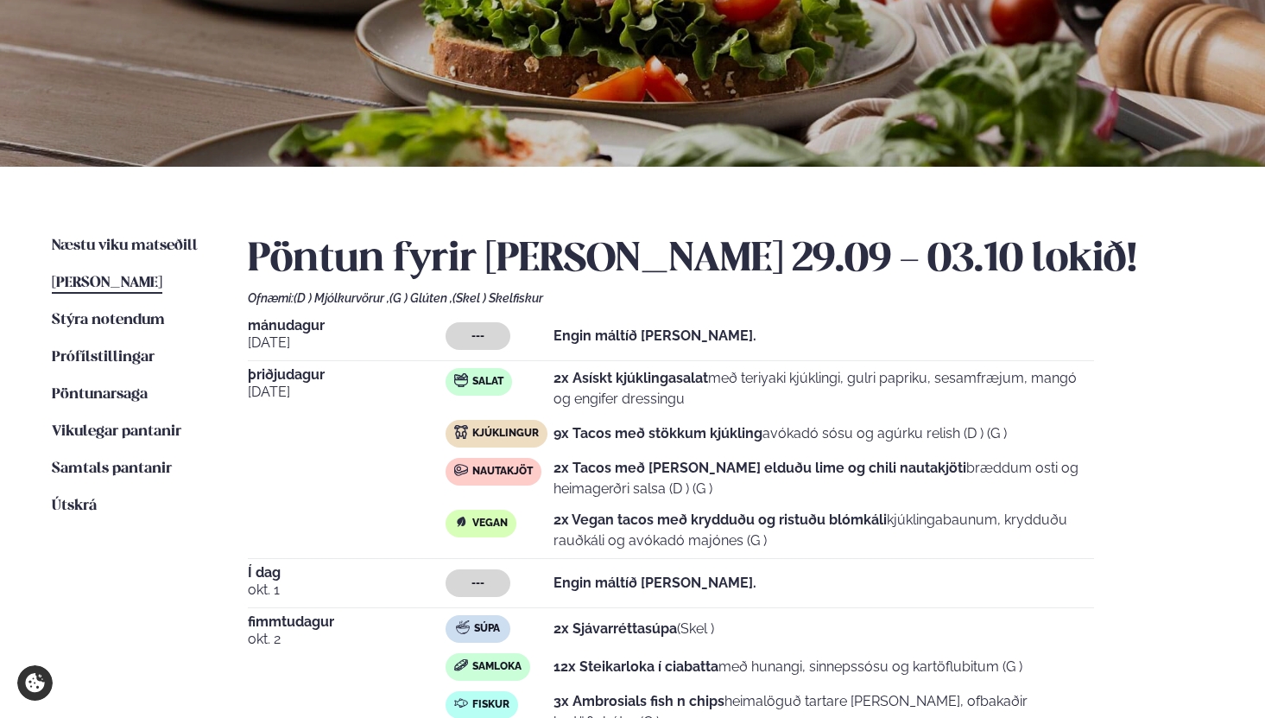
scroll to position [186, 0]
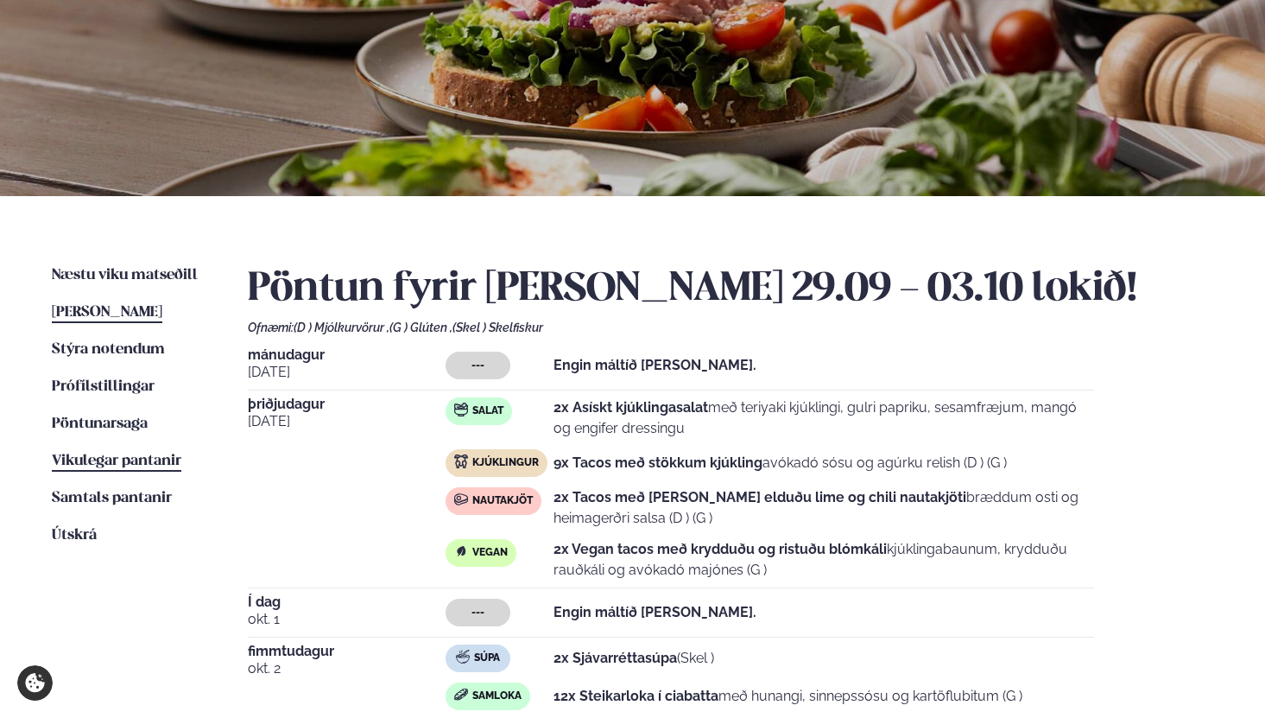
click at [142, 460] on span "Vikulegar pantanir" at bounding box center [117, 460] width 130 height 15
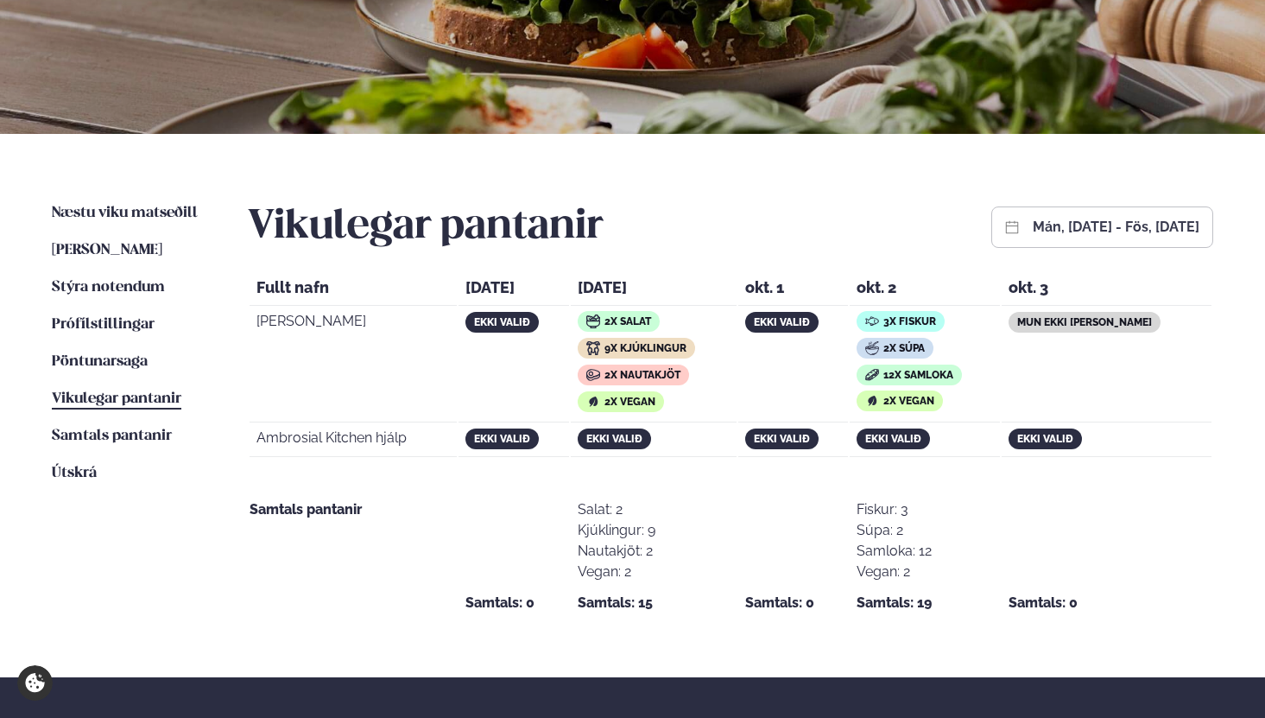
scroll to position [249, 0]
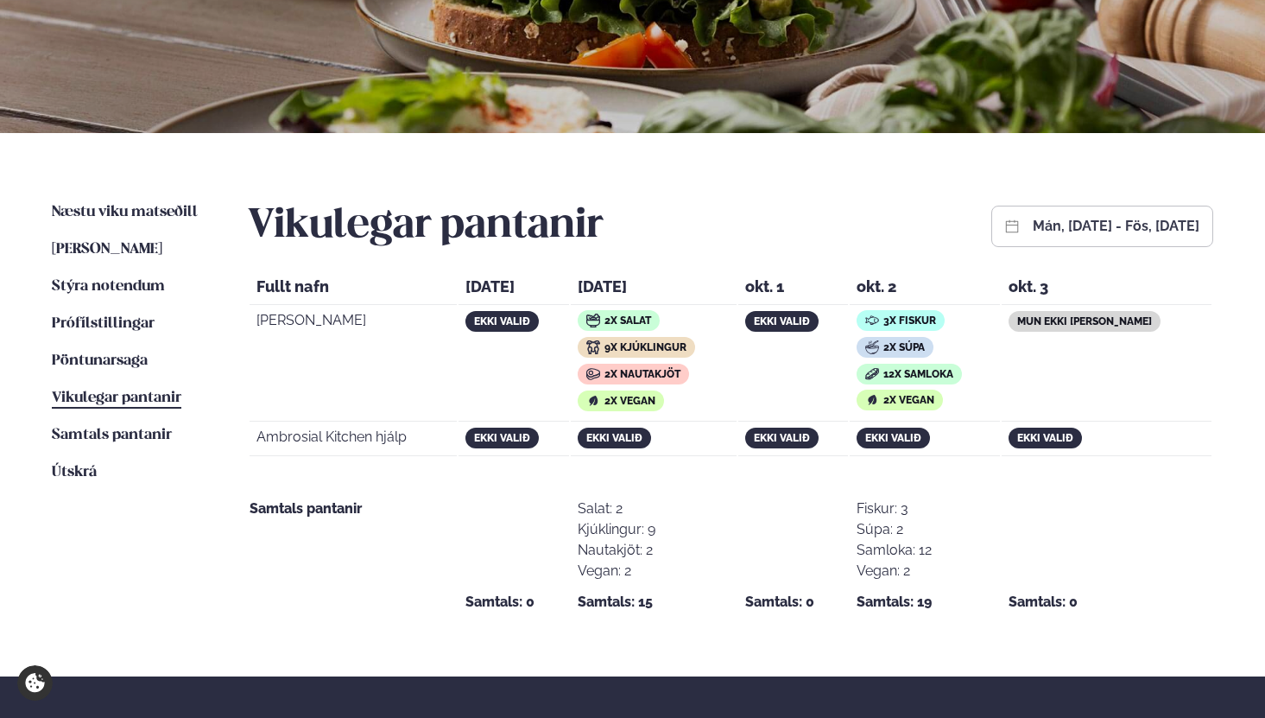
click at [1033, 226] on button "mán, [DATE] - fös, [DATE]" at bounding box center [1116, 226] width 167 height 14
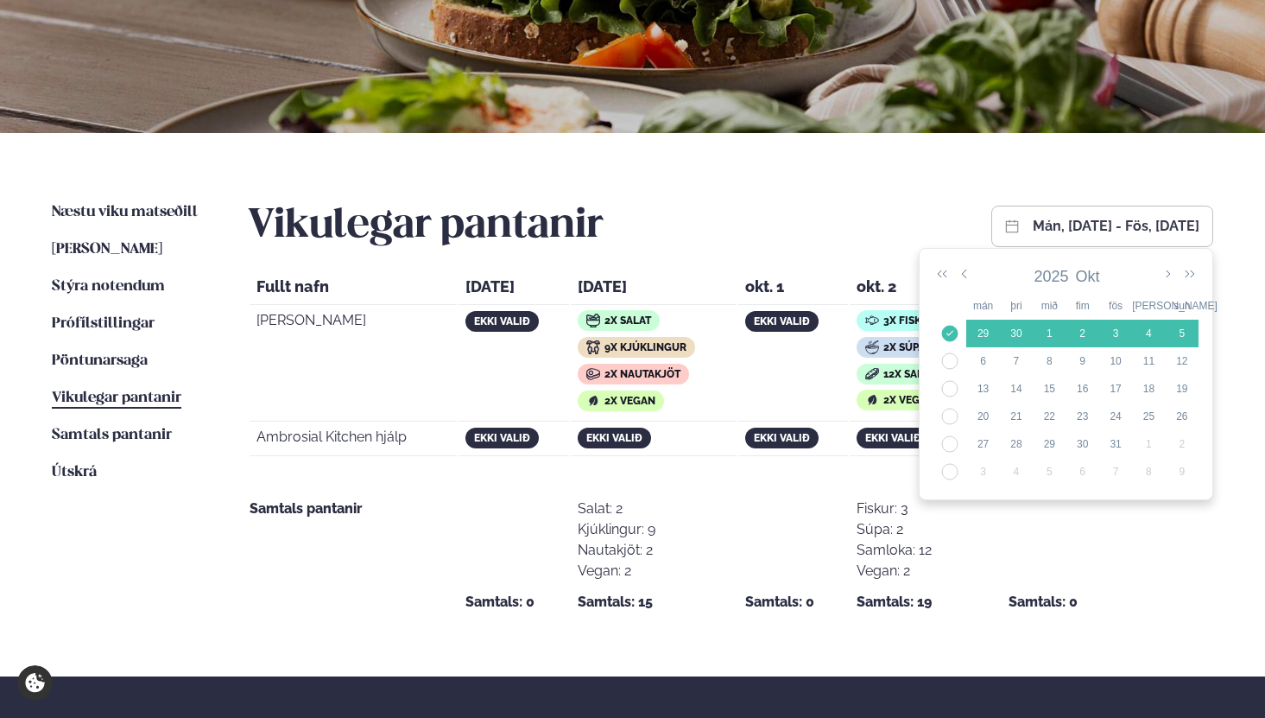
click at [844, 196] on div "Næstu [PERSON_NAME] matseðill Næsta vika [PERSON_NAME] matseðill Þessa [PERSON_…" at bounding box center [632, 404] width 1265 height 543
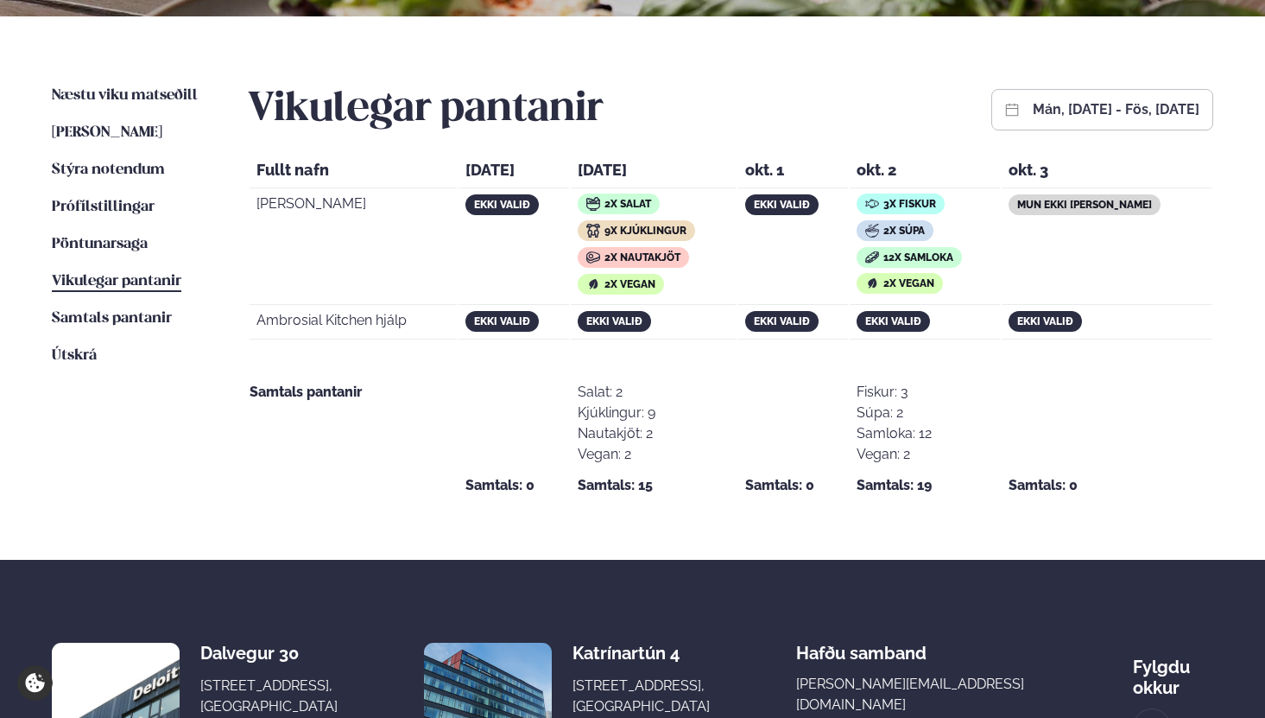
scroll to position [391, 0]
